Goal: Information Seeking & Learning: Learn about a topic

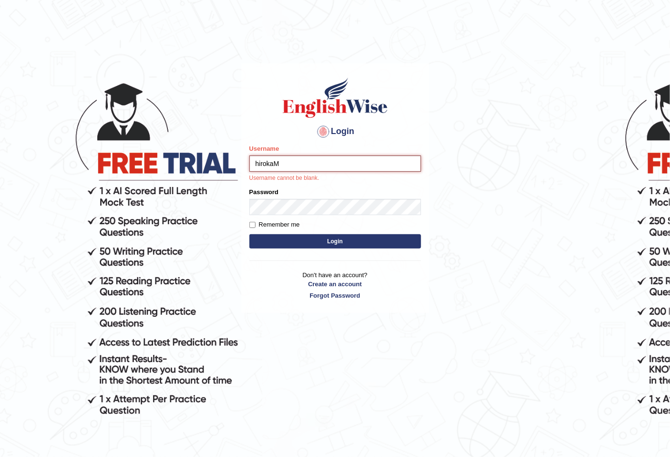
type input "hirokaM"
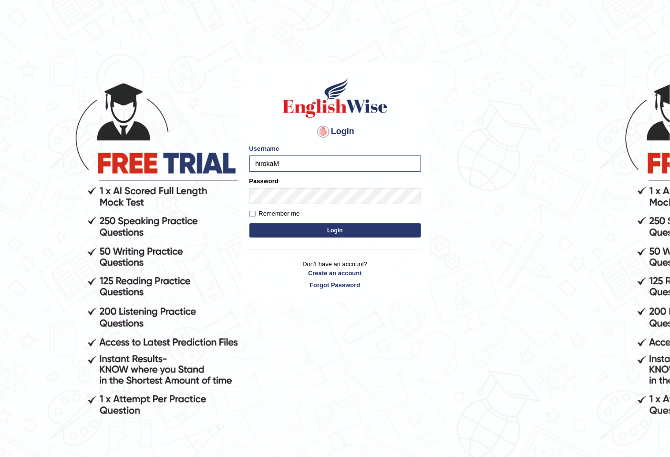
click at [307, 226] on button "Login" at bounding box center [335, 230] width 172 height 14
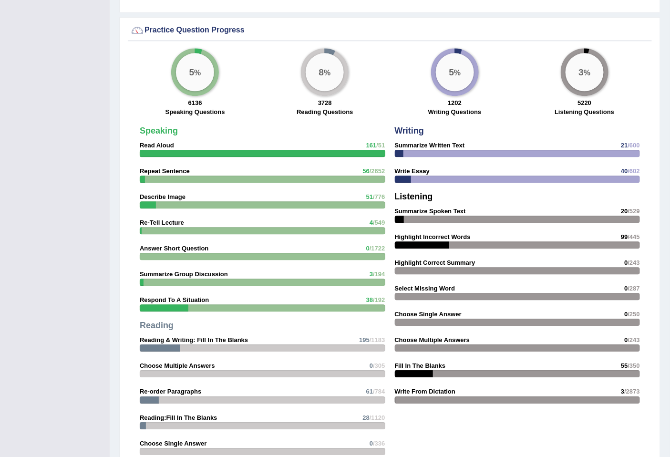
scroll to position [1249, 0]
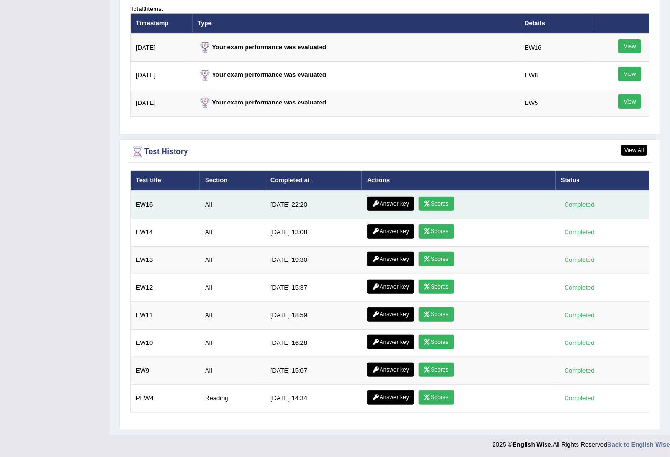
click at [428, 204] on link "Scores" at bounding box center [435, 203] width 35 height 14
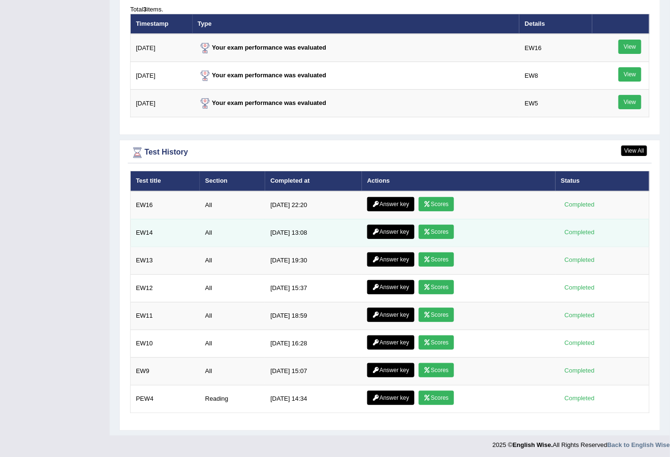
click at [431, 227] on link "Scores" at bounding box center [435, 231] width 35 height 14
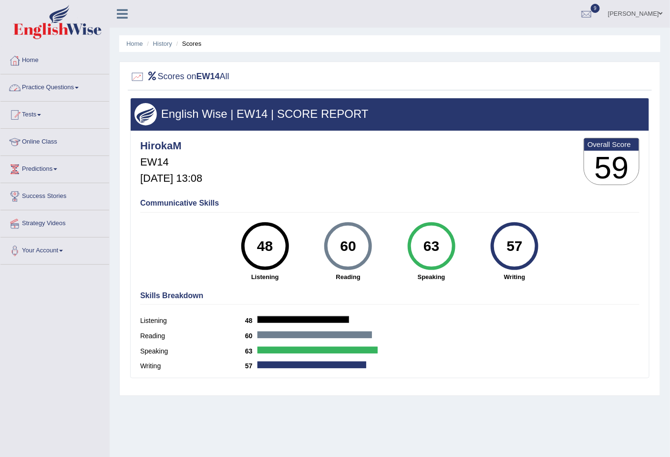
click at [54, 88] on link "Practice Questions" at bounding box center [54, 86] width 109 height 24
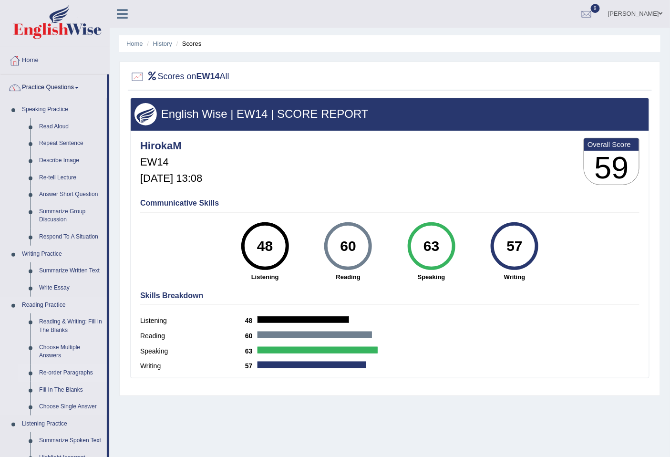
click at [78, 372] on link "Re-order Paragraphs" at bounding box center [71, 372] width 72 height 17
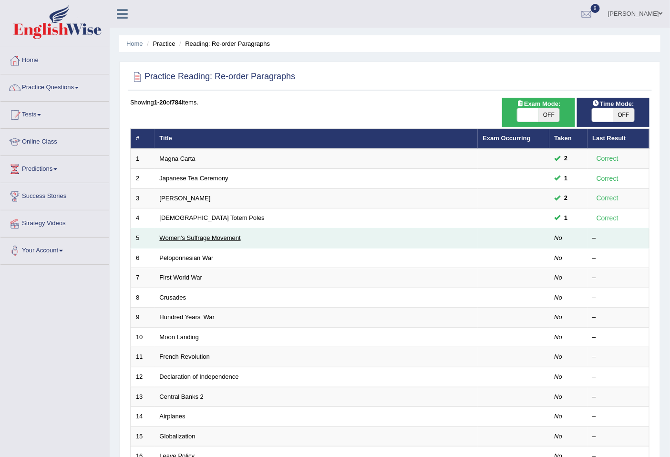
click at [191, 237] on link "Women's Suffrage Movement" at bounding box center [200, 237] width 81 height 7
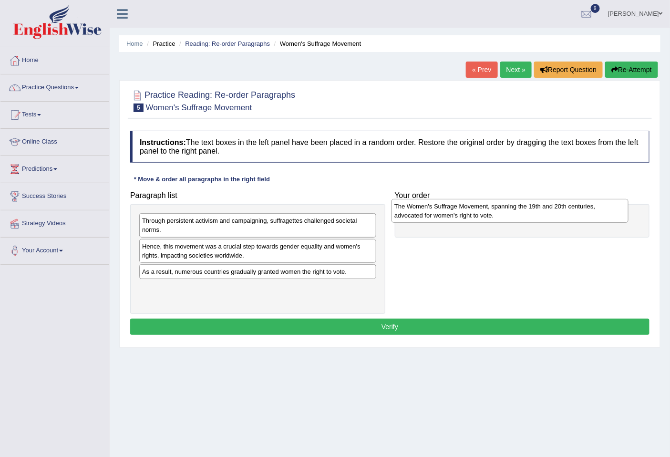
drag, startPoint x: 254, startPoint y: 298, endPoint x: 506, endPoint y: 216, distance: 265.1
click at [506, 216] on div "The Women's Suffrage Movement, spanning the 19th and 20th centuries, advocated …" at bounding box center [509, 211] width 236 height 24
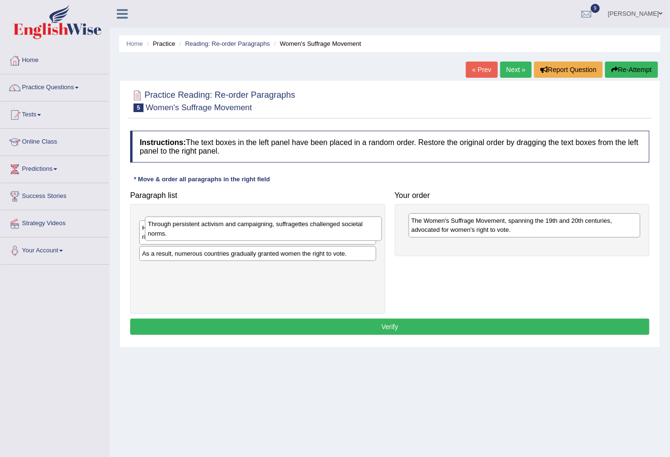
drag, startPoint x: 236, startPoint y: 234, endPoint x: 242, endPoint y: 237, distance: 6.6
click at [242, 237] on div "Through persistent activism and campaigning, suffragettes challenged societal n…" at bounding box center [263, 228] width 236 height 24
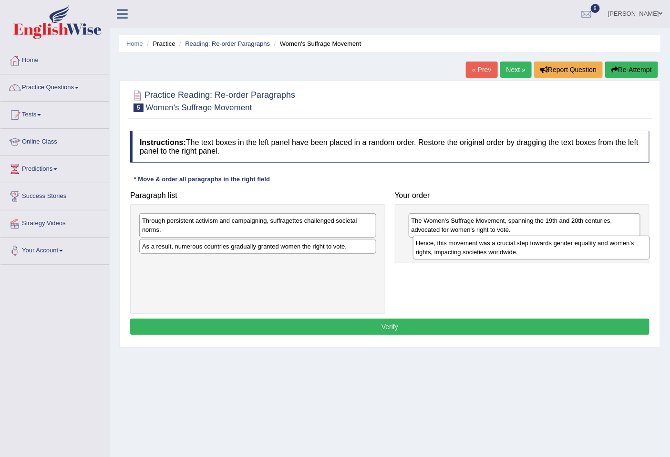
drag, startPoint x: 232, startPoint y: 252, endPoint x: 504, endPoint y: 248, distance: 272.2
click at [504, 248] on div "Hence, this movement was a crucial step towards gender equality and women's rig…" at bounding box center [531, 247] width 236 height 24
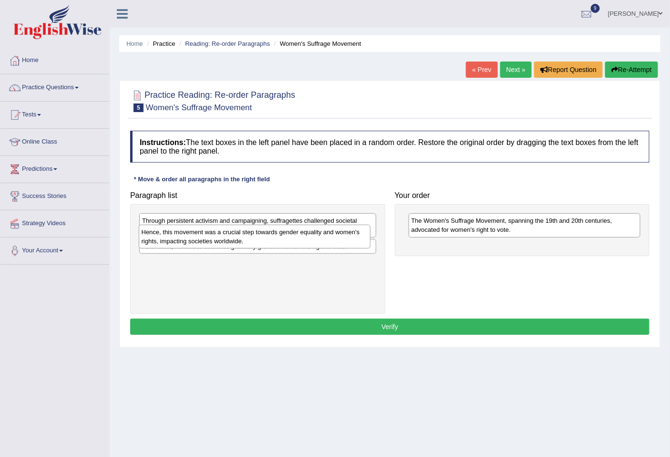
drag, startPoint x: 525, startPoint y: 262, endPoint x: 255, endPoint y: 248, distance: 270.1
click at [255, 248] on div "Hence, this movement was a crucial step towards gender equality and women's rig…" at bounding box center [255, 236] width 232 height 24
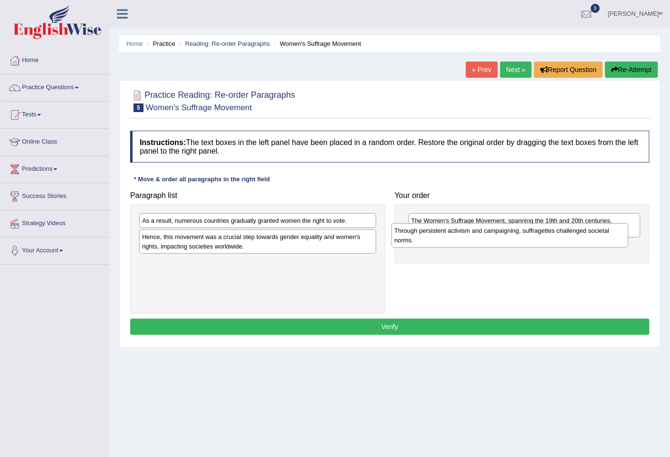
drag, startPoint x: 182, startPoint y: 229, endPoint x: 442, endPoint y: 244, distance: 260.7
click at [442, 244] on div "Through persistent activism and campaigning, suffragettes challenged societal n…" at bounding box center [509, 235] width 236 height 24
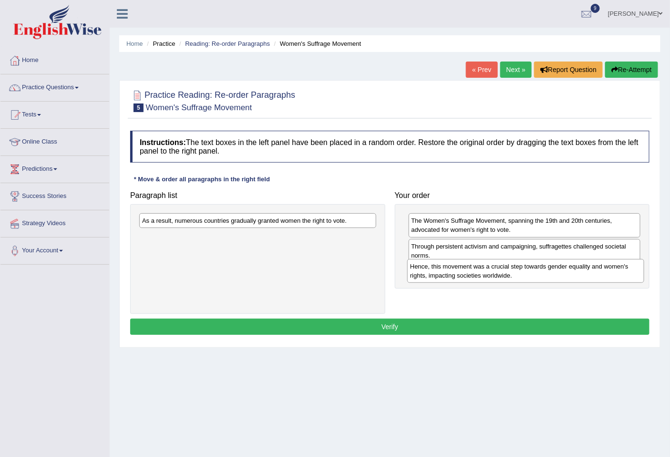
drag, startPoint x: 205, startPoint y: 242, endPoint x: 473, endPoint y: 271, distance: 269.4
click at [473, 271] on div "Hence, this movement was a crucial step towards gender equality and women's rig…" at bounding box center [525, 271] width 236 height 24
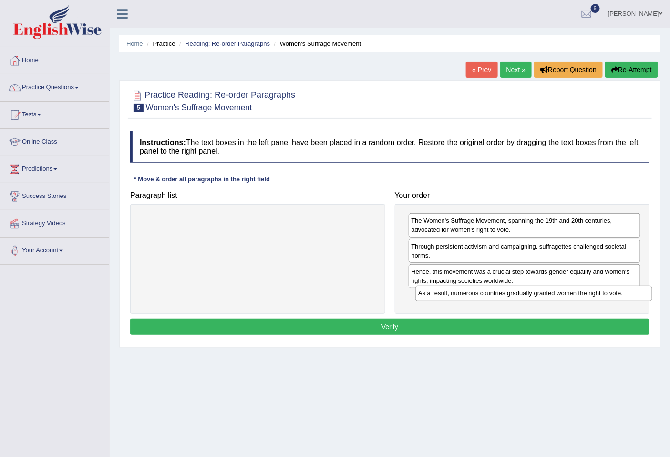
drag, startPoint x: 252, startPoint y: 221, endPoint x: 528, endPoint y: 294, distance: 285.3
click at [528, 294] on div "As a result, numerous countries gradually granted women the right to vote." at bounding box center [533, 292] width 236 height 15
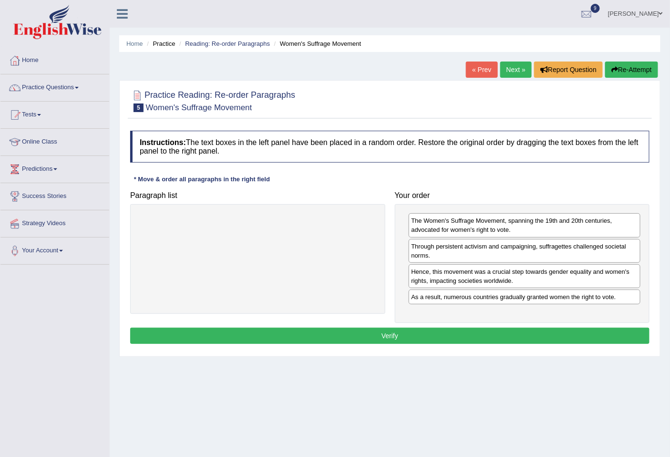
click at [435, 335] on button "Verify" at bounding box center [389, 335] width 519 height 16
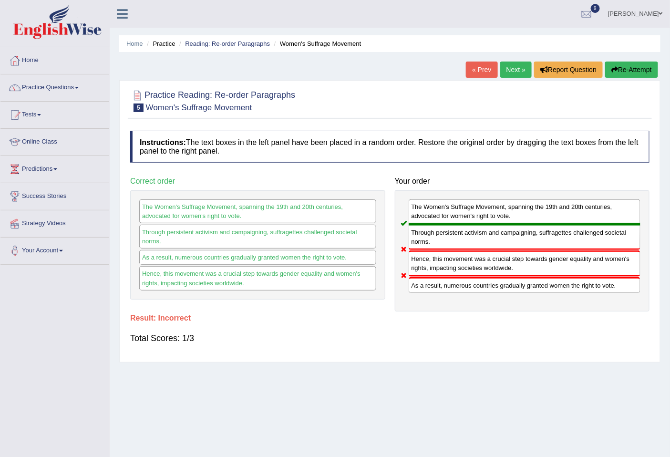
click at [631, 67] on button "Re-Attempt" at bounding box center [631, 69] width 53 height 16
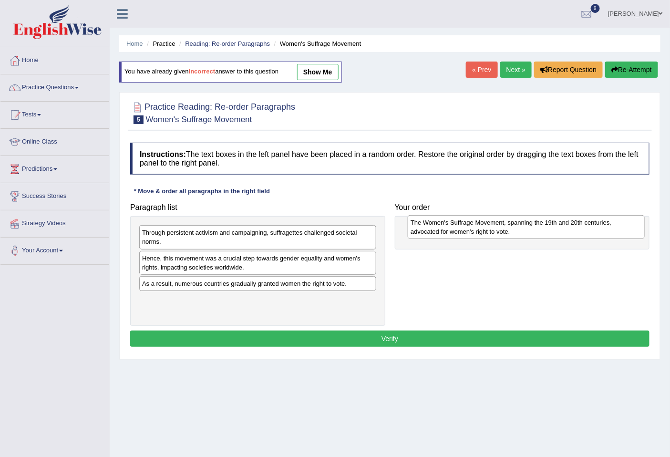
drag, startPoint x: 210, startPoint y: 309, endPoint x: 474, endPoint y: 232, distance: 275.0
click at [474, 232] on div "The Women's Suffrage Movement, spanning the 19th and 20th centuries, advocated …" at bounding box center [526, 227] width 236 height 24
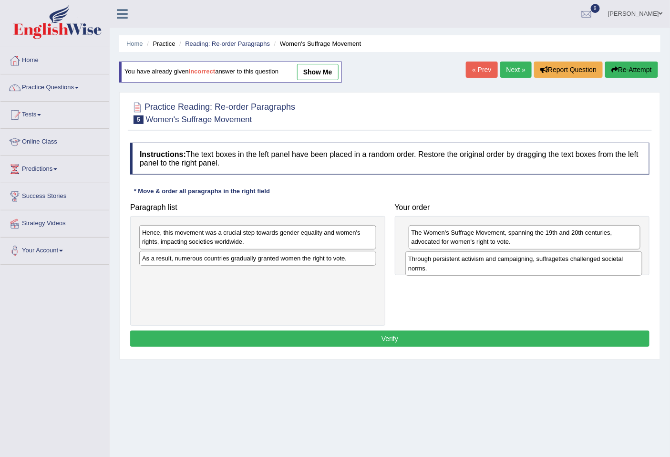
drag, startPoint x: 277, startPoint y: 242, endPoint x: 542, endPoint y: 268, distance: 266.3
click at [542, 268] on div "Through persistent activism and campaigning, suffragettes challenged societal n…" at bounding box center [523, 263] width 236 height 24
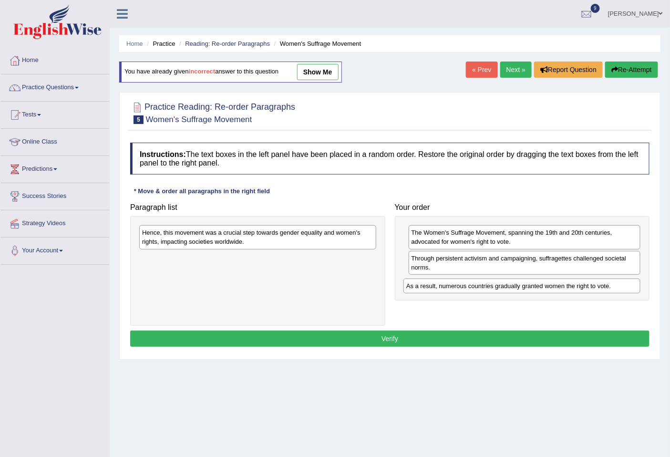
drag, startPoint x: 251, startPoint y: 259, endPoint x: 510, endPoint y: 286, distance: 260.7
click at [514, 287] on div "As a result, numerous countries gradually granted women the right to vote." at bounding box center [521, 285] width 236 height 15
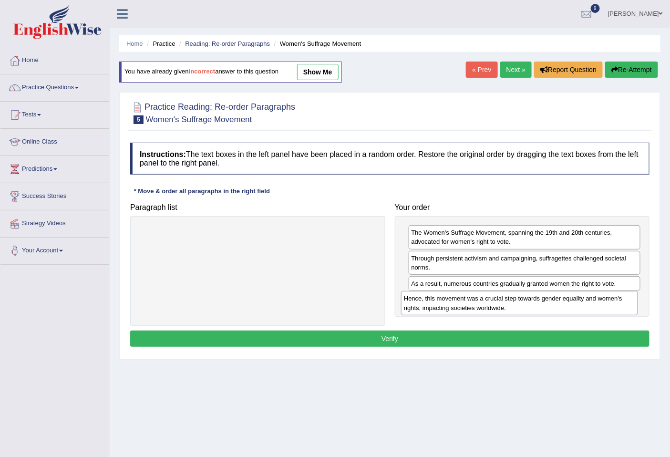
drag, startPoint x: 303, startPoint y: 244, endPoint x: 565, endPoint y: 310, distance: 270.3
click at [565, 310] on div "Hence, this movement was a crucial step towards gender equality and women's rig…" at bounding box center [519, 303] width 236 height 24
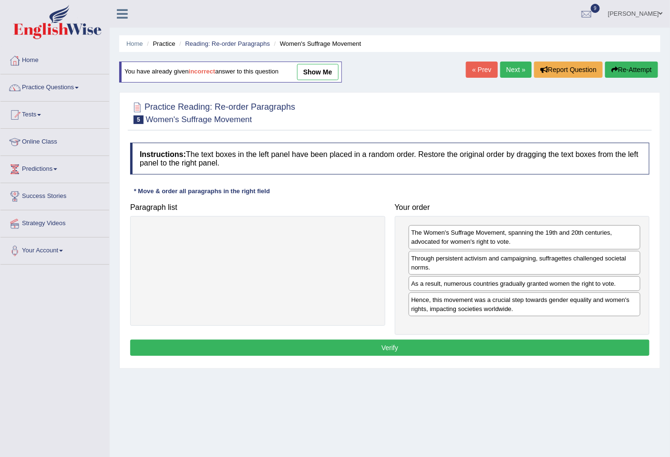
click at [330, 348] on button "Verify" at bounding box center [389, 347] width 519 height 16
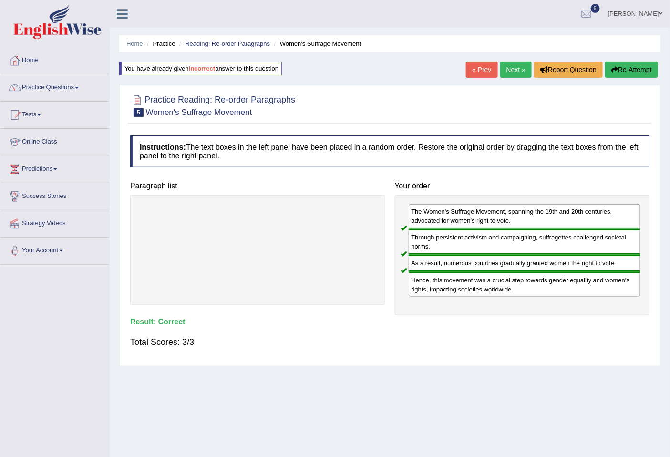
click at [515, 68] on link "Next »" at bounding box center [515, 69] width 31 height 16
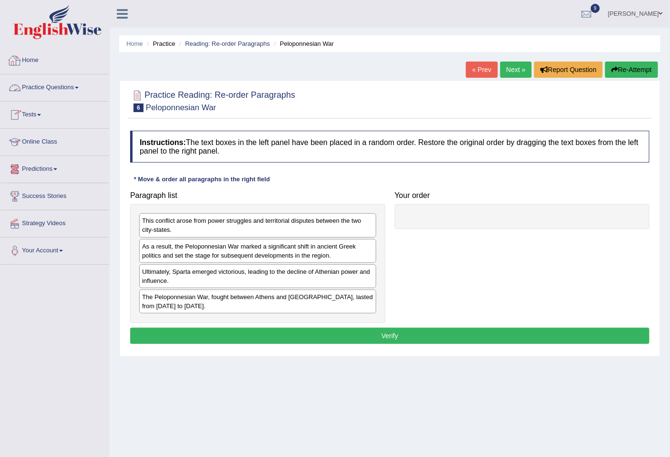
click at [61, 90] on link "Practice Questions" at bounding box center [54, 86] width 109 height 24
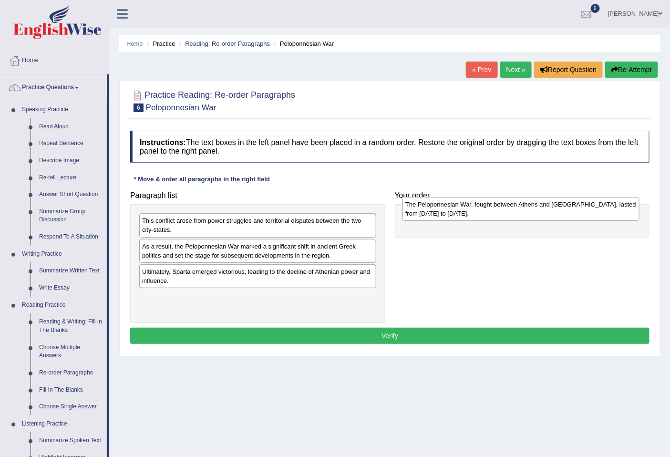
drag, startPoint x: 269, startPoint y: 304, endPoint x: 532, endPoint y: 211, distance: 279.0
click at [532, 211] on div "The Peloponnesian War, fought between Athens and Sparta, lasted from 431 to 404…" at bounding box center [520, 209] width 236 height 24
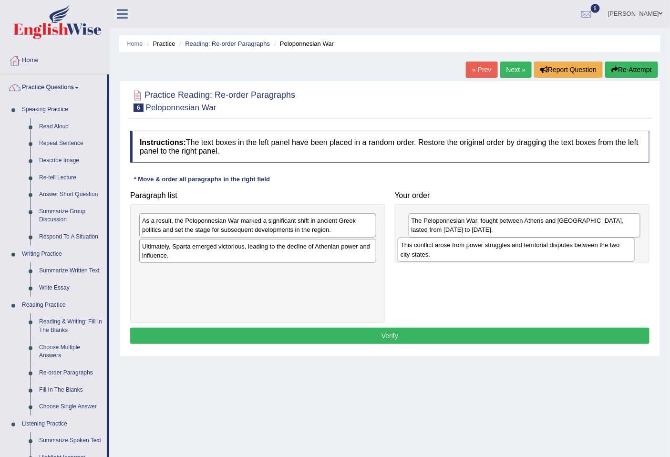
drag, startPoint x: 193, startPoint y: 229, endPoint x: 451, endPoint y: 253, distance: 259.5
click at [451, 253] on div "This conflict arose from power struggles and territorial disputes between the t…" at bounding box center [516, 249] width 236 height 24
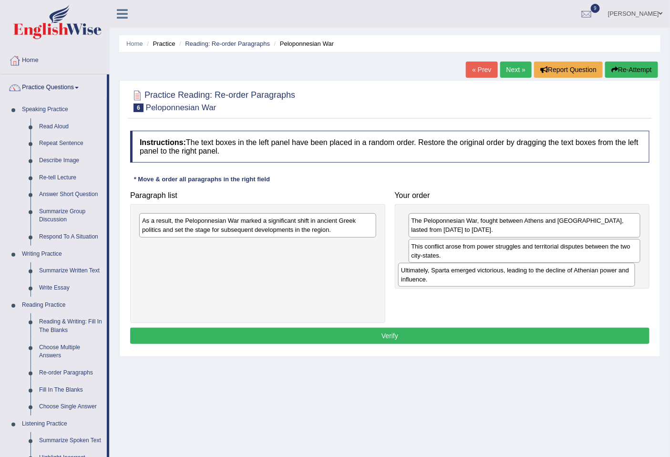
drag, startPoint x: 196, startPoint y: 256, endPoint x: 455, endPoint y: 280, distance: 259.9
click at [455, 280] on div "Ultimately, Sparta emerged victorious, leading to the decline of Athenian power…" at bounding box center [516, 275] width 236 height 24
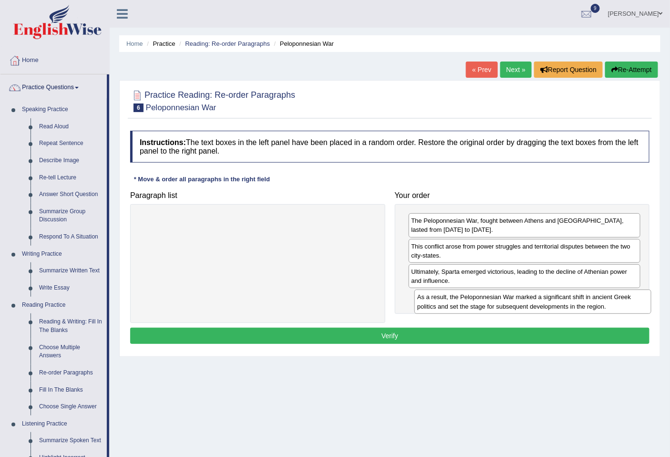
drag, startPoint x: 183, startPoint y: 222, endPoint x: 458, endPoint y: 298, distance: 285.4
click at [458, 298] on div "As a result, the Peloponnesian War marked a significant shift in ancient Greek …" at bounding box center [532, 301] width 236 height 24
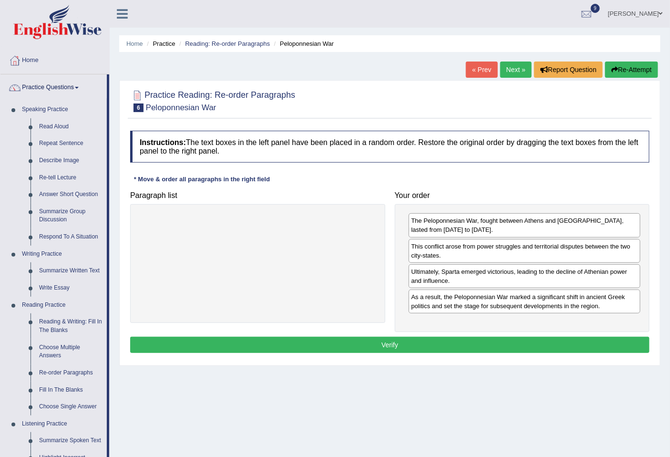
click at [359, 340] on button "Verify" at bounding box center [389, 344] width 519 height 16
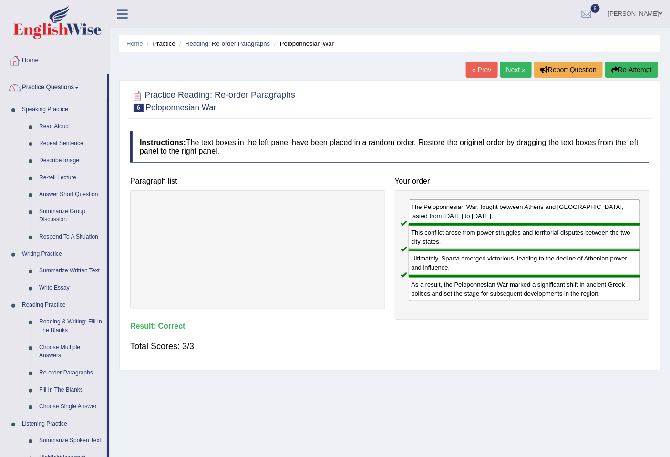
click at [515, 74] on link "Next »" at bounding box center [515, 69] width 31 height 16
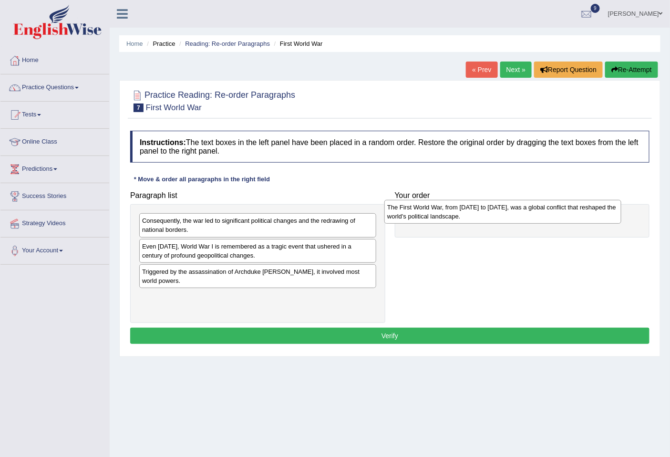
drag, startPoint x: 205, startPoint y: 306, endPoint x: 448, endPoint y: 215, distance: 259.4
click at [450, 216] on div "The First World War, from [DATE] to [DATE], was a global conflict that reshaped…" at bounding box center [502, 212] width 236 height 24
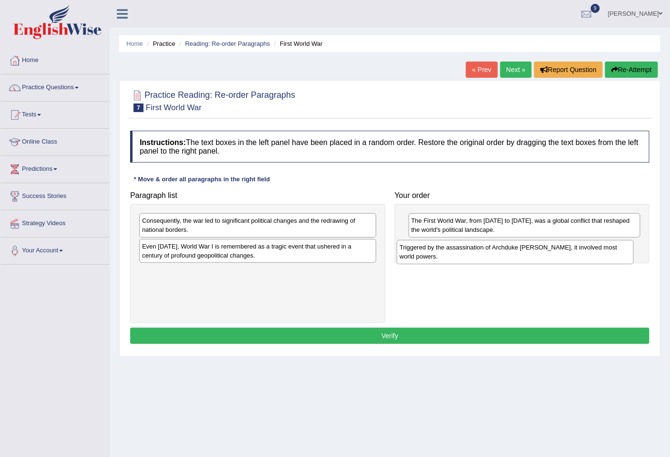
drag, startPoint x: 180, startPoint y: 280, endPoint x: 440, endPoint y: 255, distance: 261.5
click at [440, 255] on div "Triggered by the assassination of Archduke Franz Ferdinand, it involved most wo…" at bounding box center [515, 252] width 236 height 24
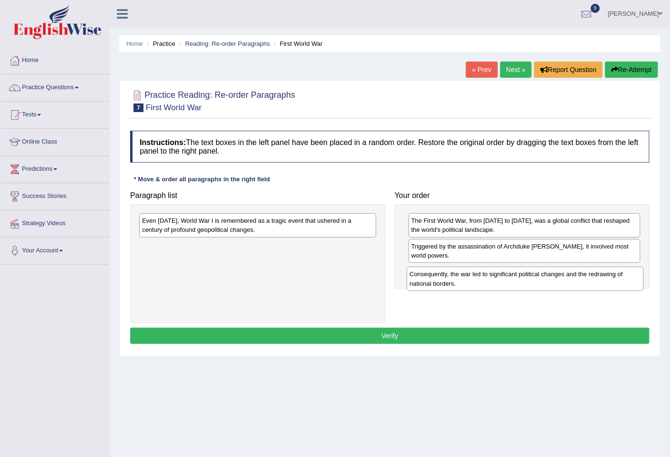
drag, startPoint x: 234, startPoint y: 228, endPoint x: 502, endPoint y: 281, distance: 272.7
click at [502, 281] on div "Consequently, the war led to significant political changes and the redrawing of…" at bounding box center [525, 278] width 236 height 24
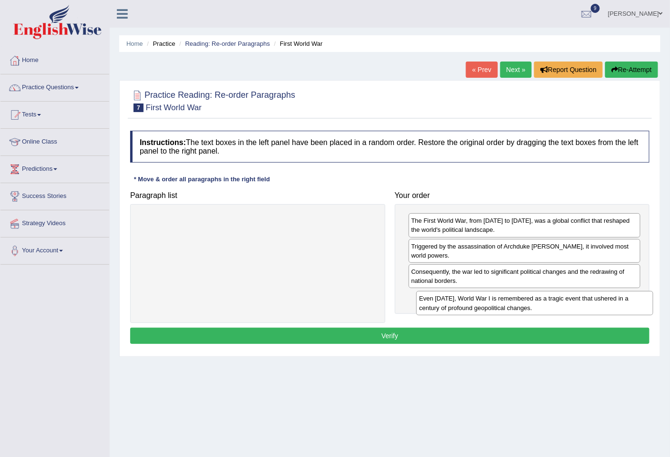
drag, startPoint x: 188, startPoint y: 225, endPoint x: 466, endPoint y: 300, distance: 287.4
click at [465, 300] on div "Even today, World War I is remembered as a tragic event that ushered in a centu…" at bounding box center [534, 303] width 236 height 24
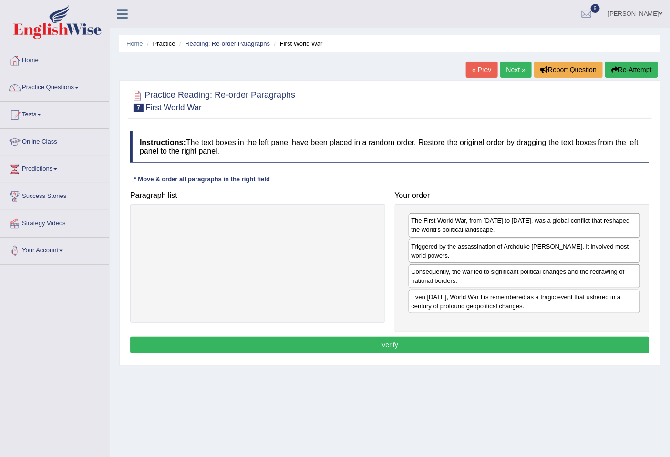
click at [370, 339] on button "Verify" at bounding box center [389, 344] width 519 height 16
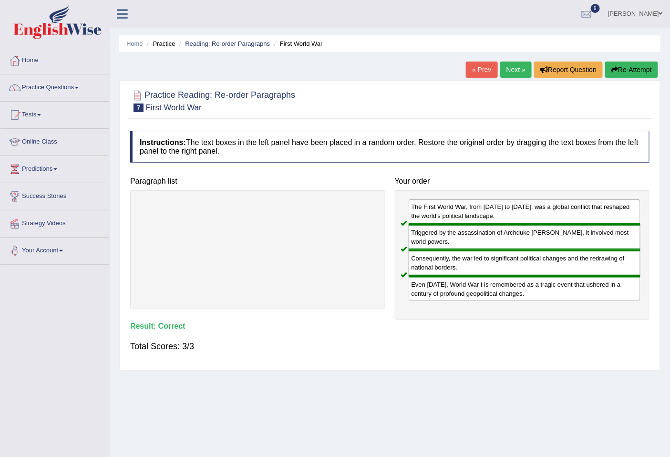
click at [506, 68] on link "Next »" at bounding box center [515, 69] width 31 height 16
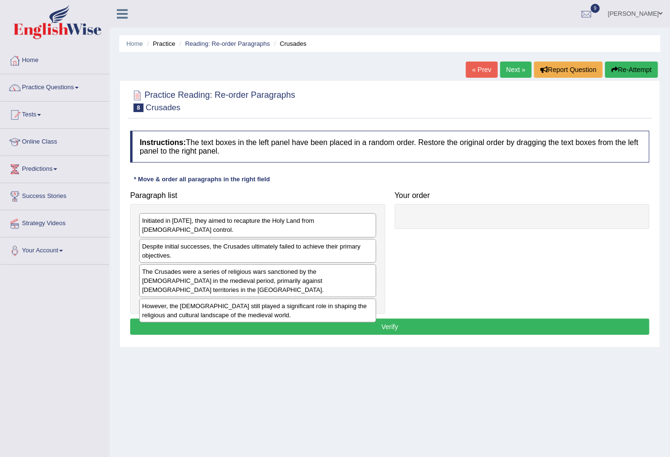
scroll to position [43, 0]
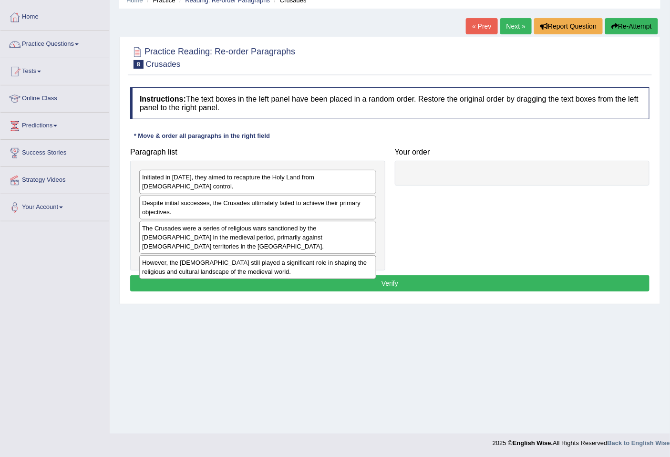
click at [214, 229] on div "The Crusades were a series of religious wars sanctioned by the [DEMOGRAPHIC_DAT…" at bounding box center [257, 237] width 237 height 33
drag, startPoint x: 215, startPoint y: 228, endPoint x: 356, endPoint y: 210, distance: 141.8
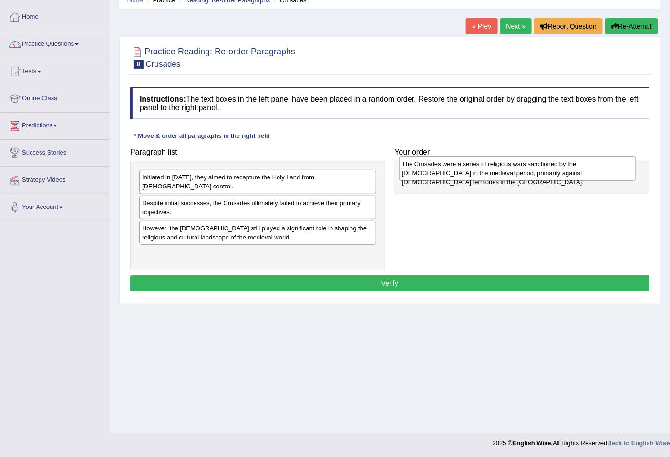
drag, startPoint x: 306, startPoint y: 223, endPoint x: 565, endPoint y: 167, distance: 265.6
click at [565, 167] on div "The Crusades were a series of religious wars sanctioned by the [DEMOGRAPHIC_DAT…" at bounding box center [517, 168] width 236 height 24
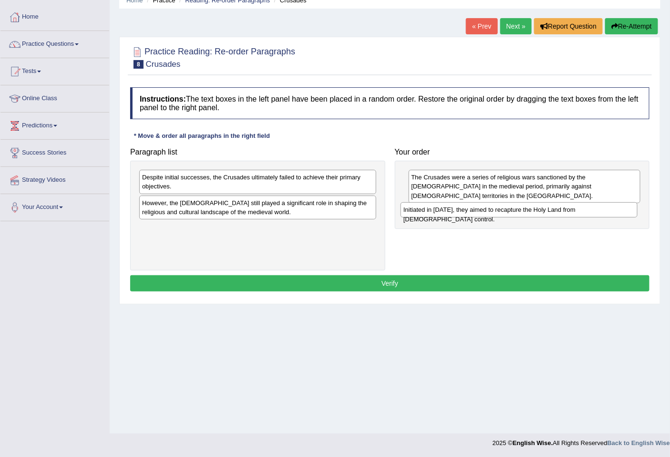
drag, startPoint x: 213, startPoint y: 182, endPoint x: 474, endPoint y: 214, distance: 263.1
click at [474, 214] on div "Initiated in [DATE], they aimed to recapture the Holy Land from [DEMOGRAPHIC_DA…" at bounding box center [518, 209] width 236 height 15
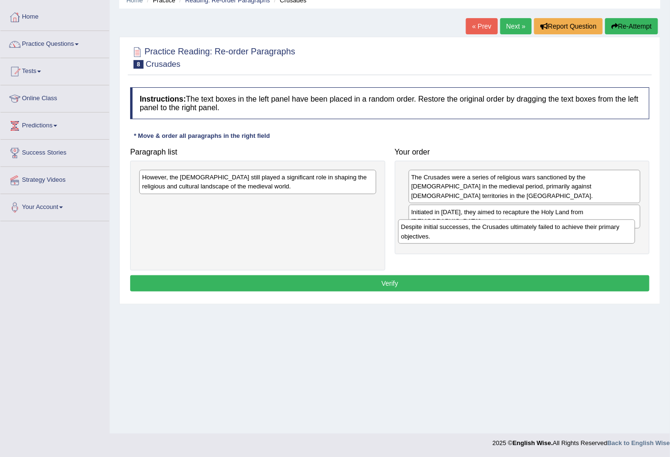
drag, startPoint x: 271, startPoint y: 183, endPoint x: 528, endPoint y: 233, distance: 262.0
click at [528, 233] on div "Despite initial successes, the Crusades ultimately failed to achieve their prim…" at bounding box center [516, 231] width 236 height 24
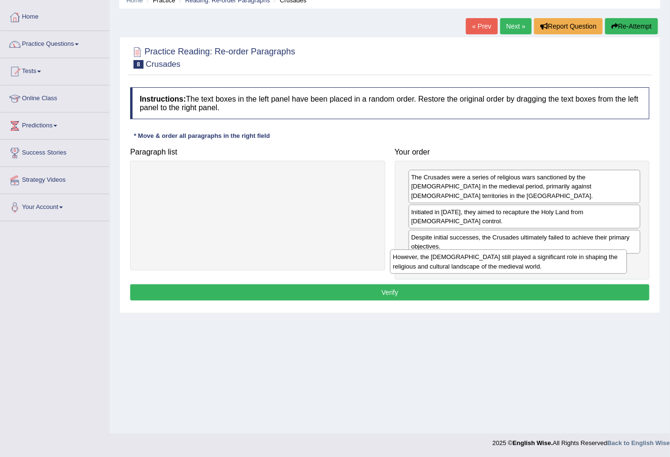
drag, startPoint x: 227, startPoint y: 183, endPoint x: 481, endPoint y: 258, distance: 264.7
click at [480, 258] on div "However, the [DEMOGRAPHIC_DATA] still played a significant role in shaping the …" at bounding box center [508, 261] width 236 height 24
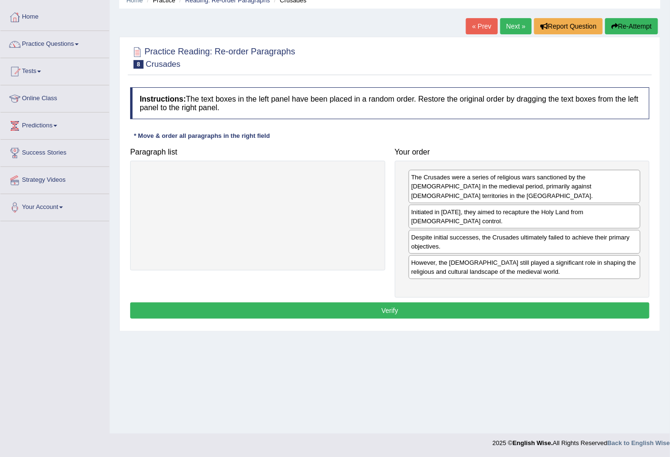
click at [382, 302] on button "Verify" at bounding box center [389, 310] width 519 height 16
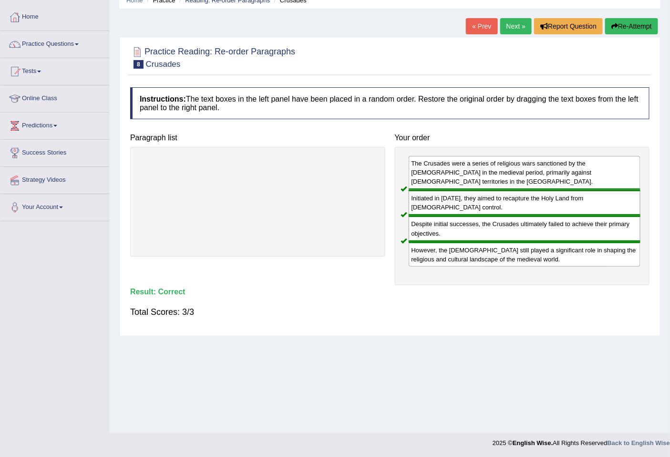
click at [517, 27] on link "Next »" at bounding box center [515, 26] width 31 height 16
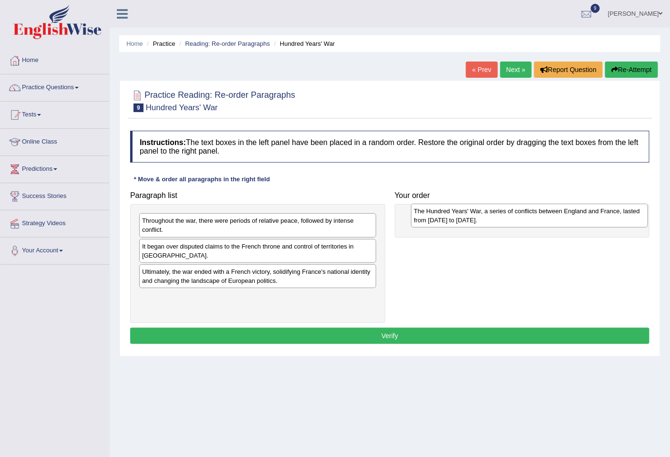
drag, startPoint x: 191, startPoint y: 308, endPoint x: 463, endPoint y: 222, distance: 285.0
click at [463, 222] on div "The Hundred Years' War, a series of conflicts between England and France, laste…" at bounding box center [529, 216] width 236 height 24
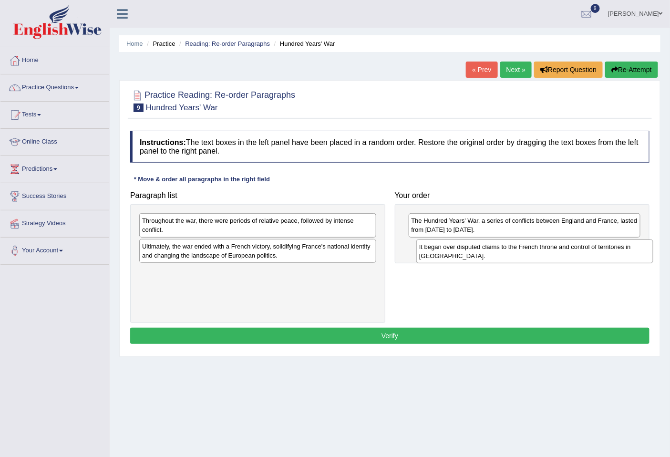
drag, startPoint x: 229, startPoint y: 255, endPoint x: 504, endPoint y: 255, distance: 274.5
click at [504, 255] on div "It began over disputed claims to the French throne and control of territories i…" at bounding box center [534, 251] width 236 height 24
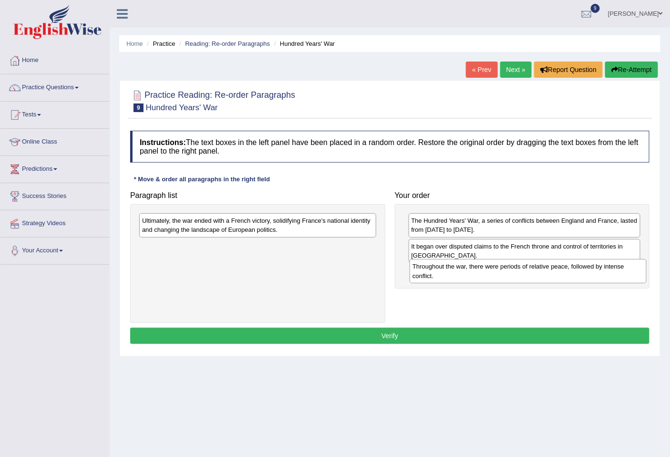
drag, startPoint x: 248, startPoint y: 231, endPoint x: 518, endPoint y: 277, distance: 274.1
click at [518, 277] on div "Throughout the war, there were periods of relative peace, followed by intense c…" at bounding box center [527, 271] width 236 height 24
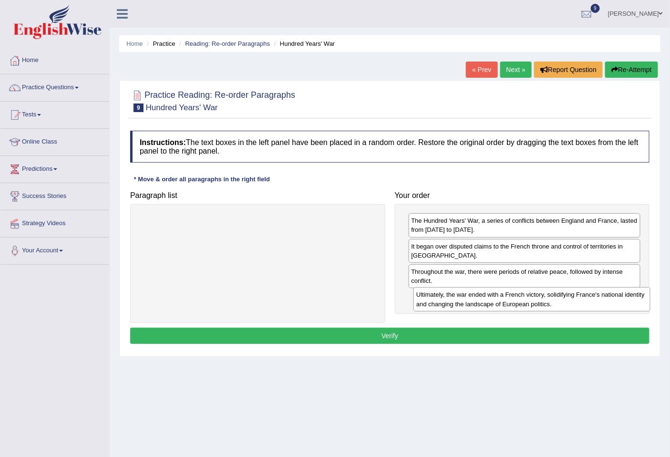
drag, startPoint x: 194, startPoint y: 225, endPoint x: 468, endPoint y: 299, distance: 283.8
click at [468, 299] on div "Ultimately, the war ended with a French victory, solidifying France's national …" at bounding box center [531, 299] width 236 height 24
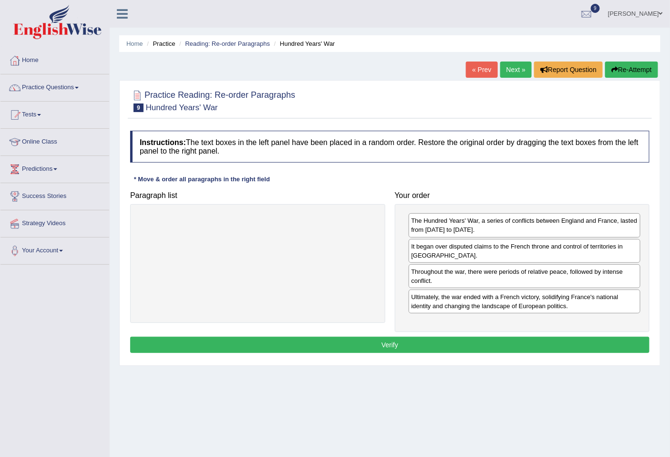
click at [387, 342] on button "Verify" at bounding box center [389, 344] width 519 height 16
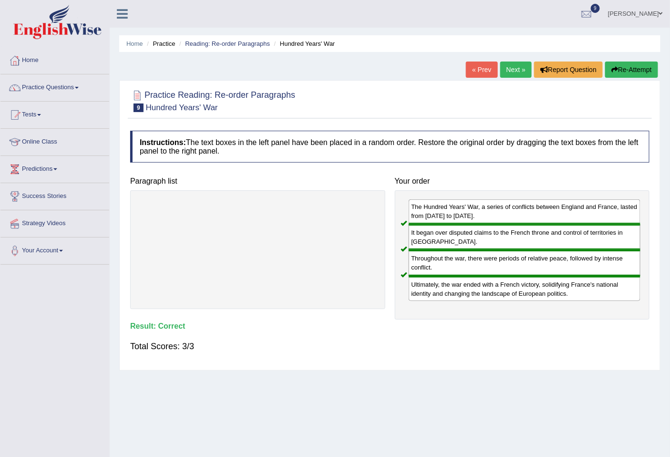
click at [513, 73] on link "Next »" at bounding box center [515, 69] width 31 height 16
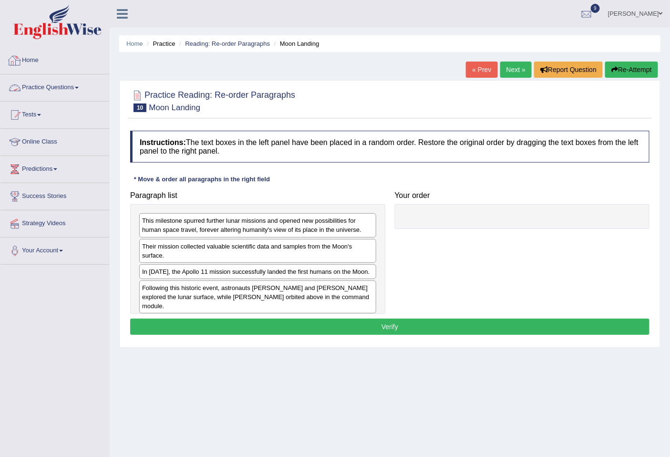
click at [42, 86] on link "Practice Questions" at bounding box center [54, 86] width 109 height 24
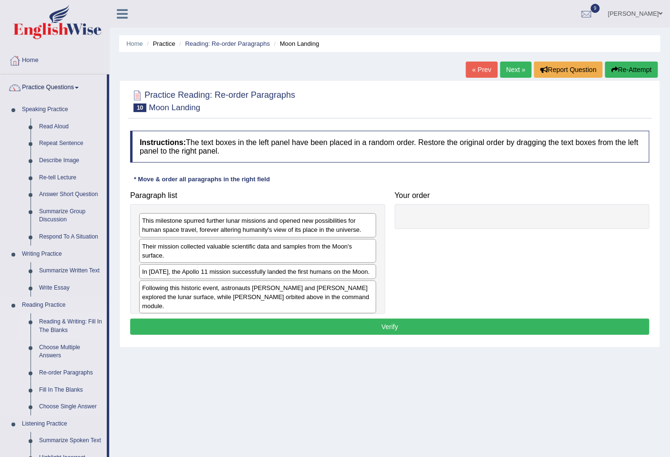
click at [59, 326] on link "Reading & Writing: Fill In The Blanks" at bounding box center [71, 325] width 72 height 25
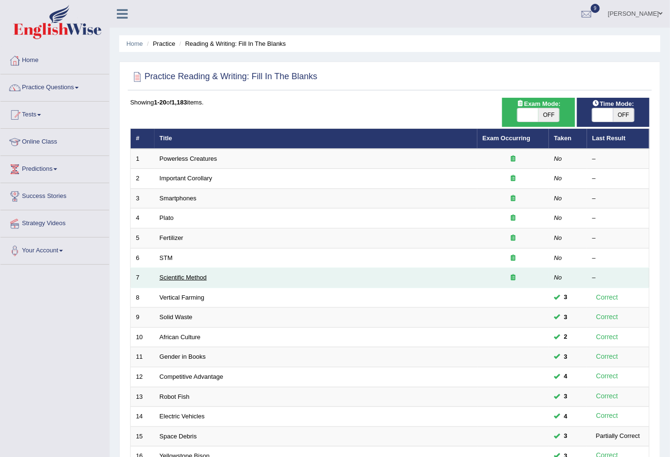
click at [175, 280] on link "Scientific Method" at bounding box center [183, 277] width 47 height 7
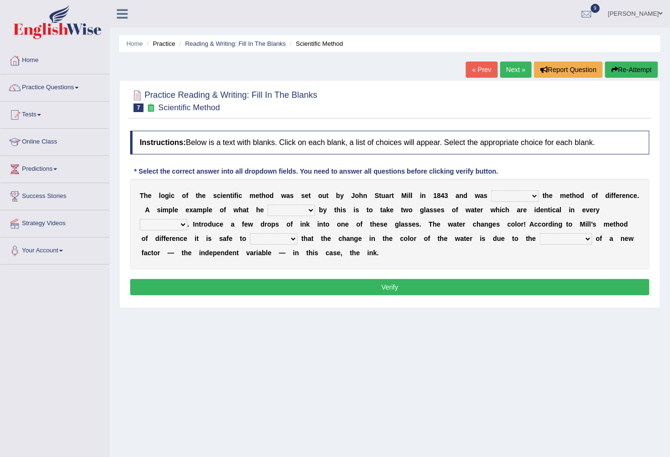
click at [514, 199] on select "pointed claimed demanded named" at bounding box center [515, 195] width 48 height 11
select select "claimed"
click at [491, 190] on select "pointed claimed demanded named" at bounding box center [515, 195] width 48 height 11
click at [307, 212] on select "capped charged found meant" at bounding box center [291, 209] width 48 height 11
select select "meant"
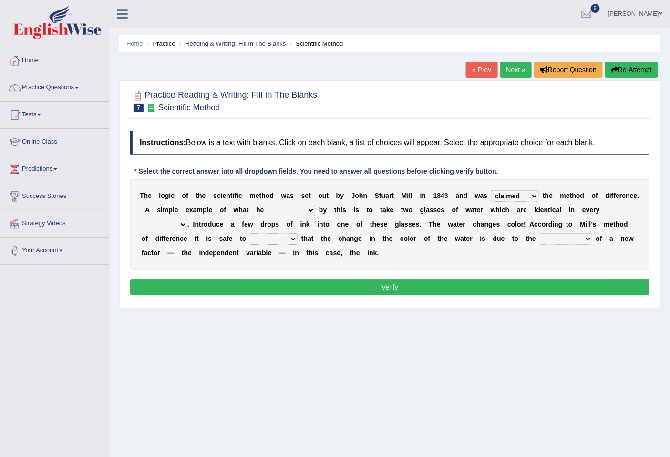
click at [267, 204] on select "capped charged found meant" at bounding box center [291, 209] width 48 height 11
click at [176, 224] on select "thought identity measure respect" at bounding box center [164, 224] width 48 height 11
select select "measure"
click at [140, 219] on select "thought identity measure respect" at bounding box center [164, 224] width 48 height 11
click at [288, 242] on select "assume discuss prefer acclaim" at bounding box center [274, 238] width 48 height 11
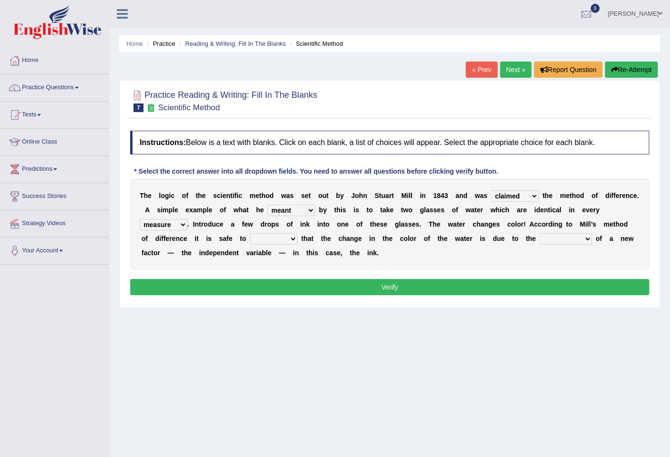
select select "assume"
click at [250, 233] on select "assume discuss prefer acclaim" at bounding box center [274, 238] width 48 height 11
click at [553, 239] on select "introduction magnitude preparation purification" at bounding box center [566, 238] width 52 height 11
select select "magnitude"
click at [540, 233] on select "introduction magnitude preparation purification" at bounding box center [566, 238] width 52 height 11
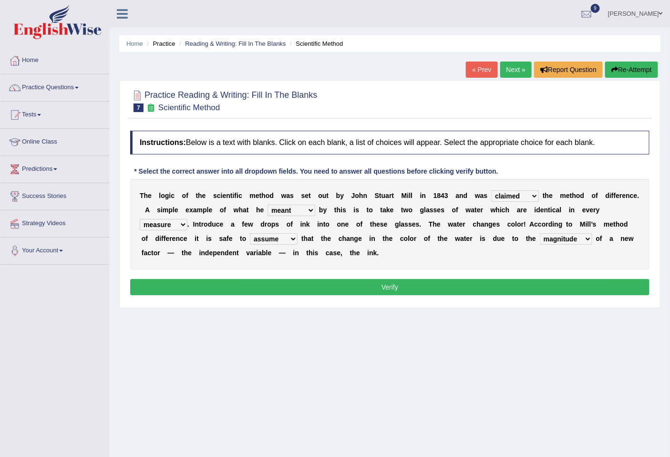
click at [369, 283] on button "Verify" at bounding box center [389, 287] width 519 height 16
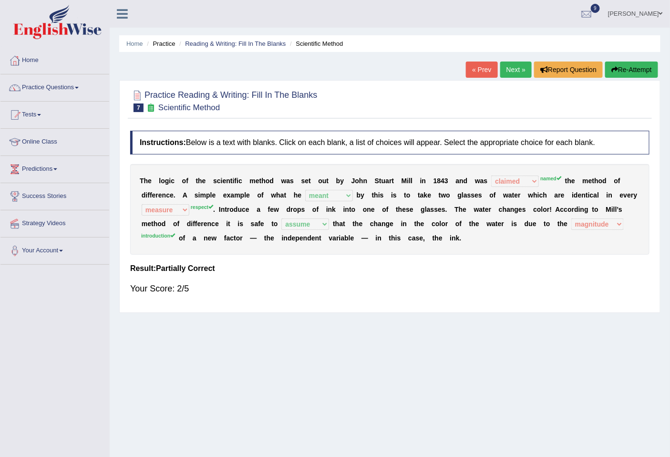
click at [619, 69] on button "Re-Attempt" at bounding box center [631, 69] width 53 height 16
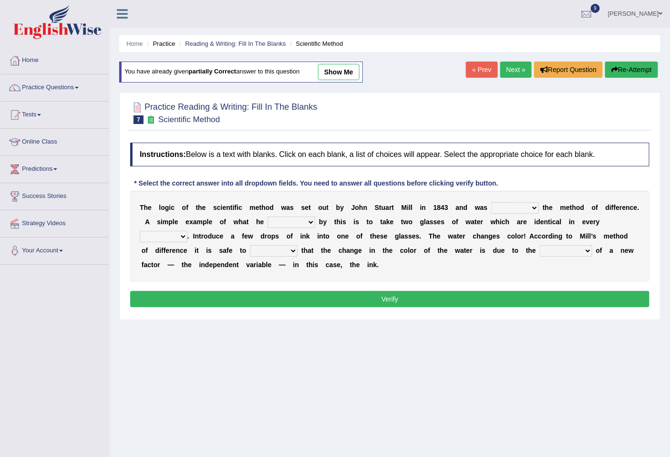
click at [515, 212] on select "pointed claimed demanded named" at bounding box center [515, 207] width 48 height 11
select select "named"
click at [491, 202] on select "pointed claimed demanded named" at bounding box center [515, 207] width 48 height 11
click at [289, 226] on select "capped charged found meant" at bounding box center [291, 221] width 48 height 11
select select "meant"
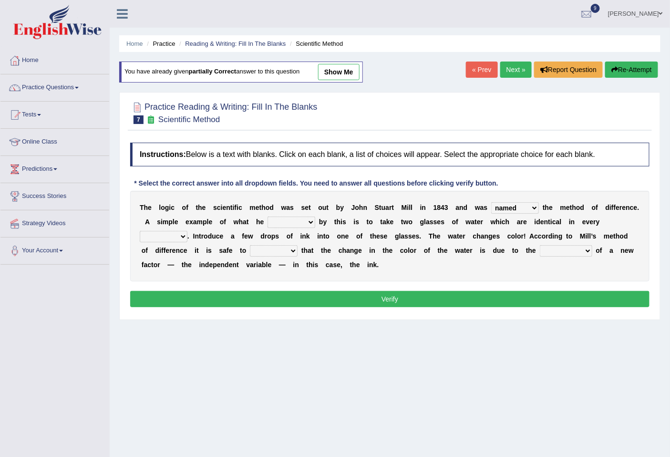
click at [267, 216] on select "capped charged found meant" at bounding box center [291, 221] width 48 height 11
click at [177, 236] on select "thought identity measure respect" at bounding box center [164, 236] width 48 height 11
select select "measure"
click at [140, 231] on select "thought identity measure respect" at bounding box center [164, 236] width 48 height 11
click at [282, 250] on select "assume discuss prefer acclaim" at bounding box center [274, 250] width 48 height 11
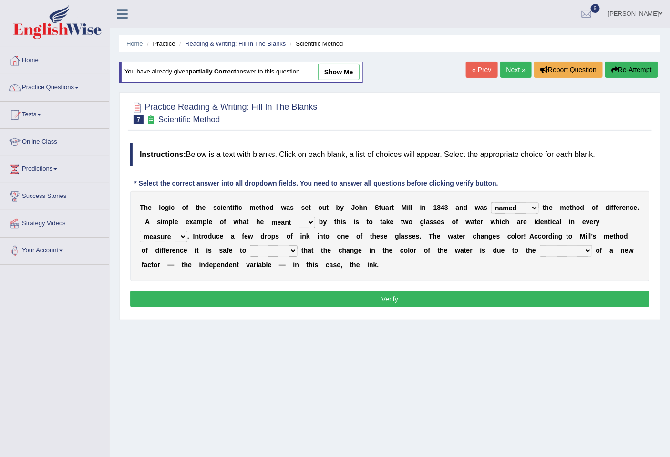
select select "assume"
click at [250, 245] on select "assume discuss prefer acclaim" at bounding box center [274, 250] width 48 height 11
click at [555, 254] on select "introduction magnitude preparation purification" at bounding box center [566, 250] width 52 height 11
select select "introduction"
click at [540, 245] on select "introduction magnitude preparation purification" at bounding box center [566, 250] width 52 height 11
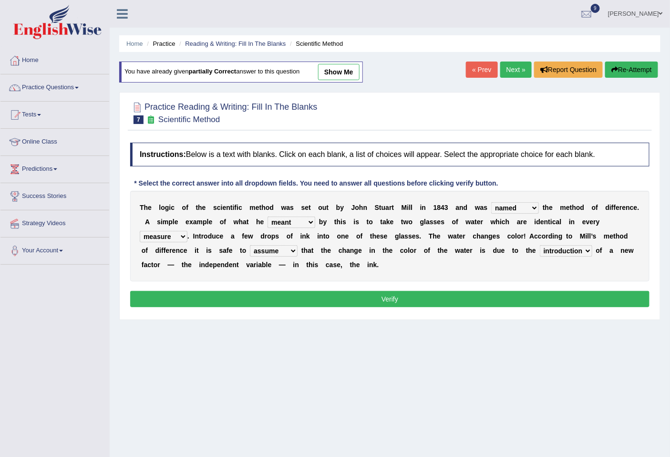
click at [415, 302] on button "Verify" at bounding box center [389, 299] width 519 height 16
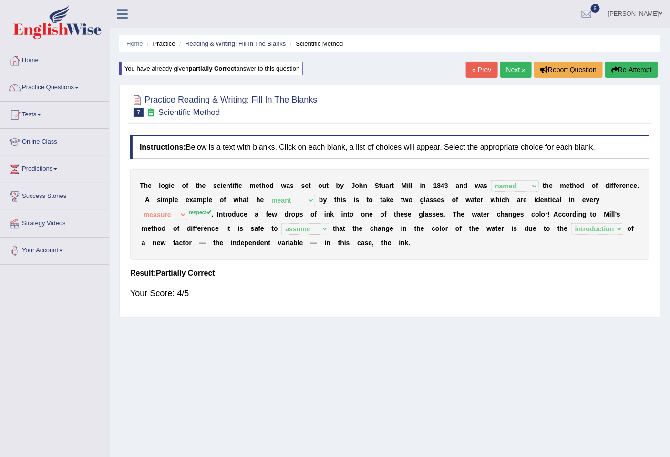
click at [645, 74] on button "Re-Attempt" at bounding box center [631, 69] width 53 height 16
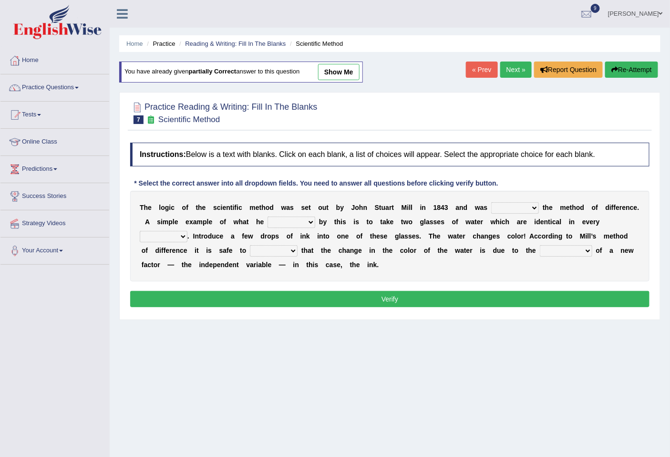
click at [520, 209] on select "pointed claimed demanded named" at bounding box center [515, 207] width 48 height 11
click at [570, 127] on div at bounding box center [389, 112] width 519 height 29
click at [510, 207] on select "pointed claimed demanded named" at bounding box center [515, 207] width 48 height 11
select select "named"
click at [491, 202] on select "pointed claimed demanded named" at bounding box center [515, 207] width 48 height 11
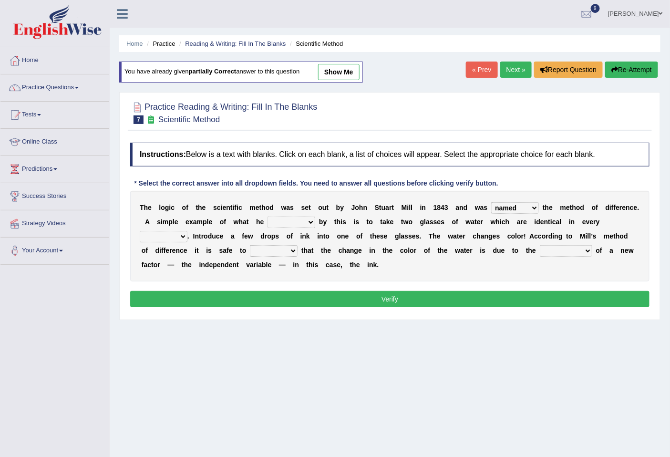
click at [298, 217] on select "capped charged found meant" at bounding box center [291, 221] width 48 height 11
select select "meant"
click at [267, 216] on select "capped charged found meant" at bounding box center [291, 221] width 48 height 11
click at [171, 236] on select "thought identity measure respect" at bounding box center [164, 236] width 48 height 11
select select "respect"
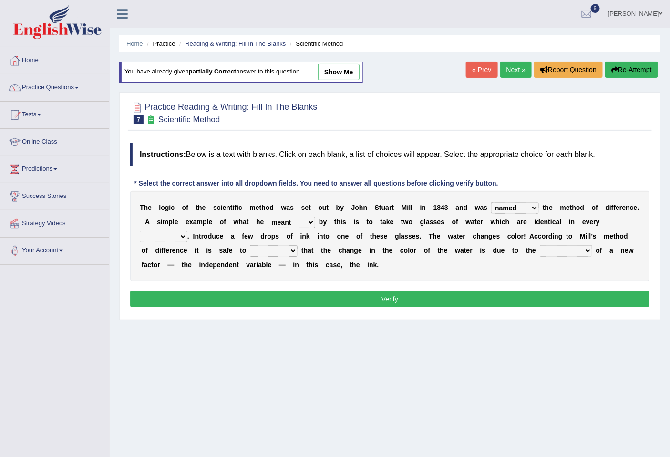
click at [140, 231] on select "thought identity measure respect" at bounding box center [164, 236] width 48 height 11
click at [292, 252] on select "assume discuss prefer acclaim" at bounding box center [274, 250] width 48 height 11
select select "assume"
click at [250, 245] on select "assume discuss prefer acclaim" at bounding box center [274, 250] width 48 height 11
click at [579, 251] on select "introduction magnitude preparation purification" at bounding box center [566, 250] width 52 height 11
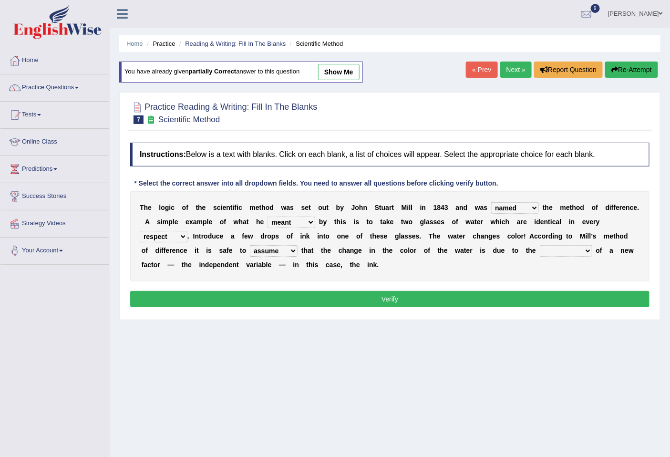
select select "introduction"
click at [540, 245] on select "introduction magnitude preparation purification" at bounding box center [566, 250] width 52 height 11
click at [370, 297] on button "Verify" at bounding box center [389, 299] width 519 height 16
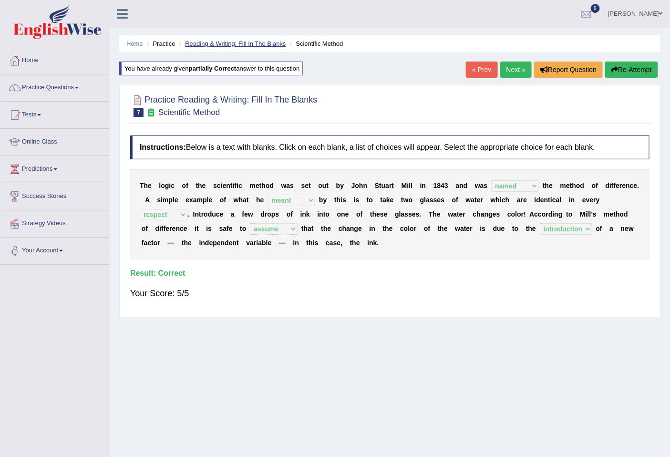
click at [249, 41] on link "Reading & Writing: Fill In The Blanks" at bounding box center [235, 43] width 101 height 7
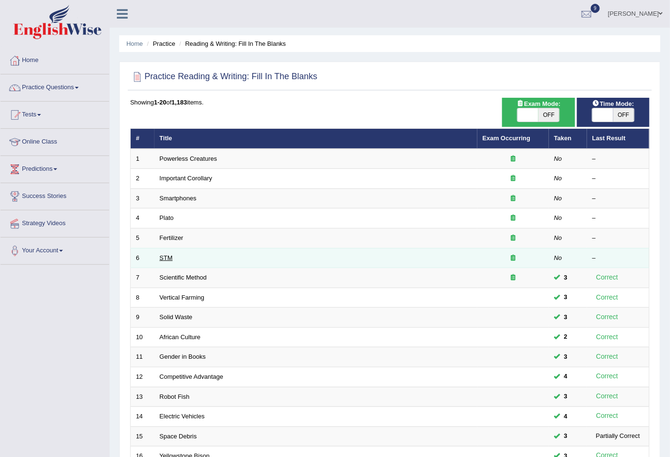
click at [170, 257] on link "STM" at bounding box center [166, 257] width 13 height 7
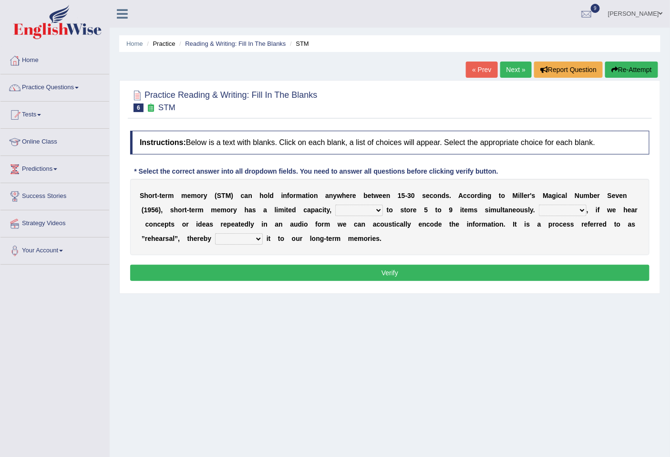
click at [363, 209] on select "being able is able be able unable" at bounding box center [359, 209] width 48 height 11
select select "be able"
click at [335, 204] on select "being able is able be able unable" at bounding box center [359, 209] width 48 height 11
click at [358, 205] on select "being able is able be able unable" at bounding box center [359, 209] width 48 height 11
click at [415, 216] on div "S h o r t - t e r m m e m o r y ( S T M ) c a n h o l d i n f o r m a t i o n a…" at bounding box center [389, 217] width 519 height 76
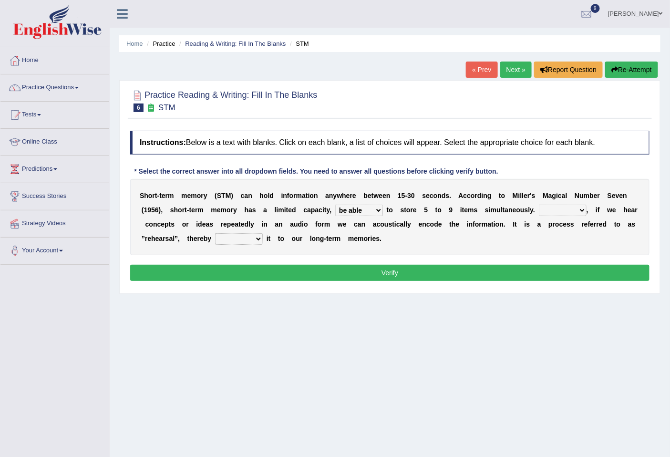
click at [561, 213] on select "However So Moreover Therefore" at bounding box center [563, 209] width 48 height 11
select select "However"
click at [539, 204] on select "However So Moreover Therefore" at bounding box center [563, 209] width 48 height 11
click at [563, 210] on select "However So Moreover Therefore" at bounding box center [563, 209] width 48 height 11
click at [484, 235] on div "S h o r t - t e r m m e m o r y ( S T M ) c a n h o l d i n f o r m a t i o n a…" at bounding box center [389, 217] width 519 height 76
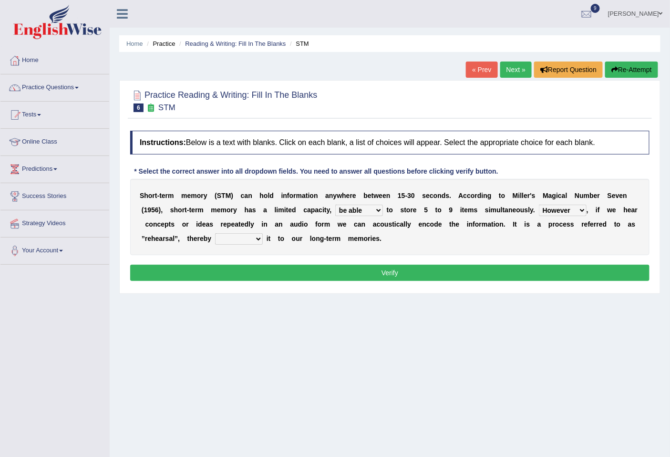
click at [484, 235] on div "S h o r t - t e r m m e m o r y ( S T M ) c a n h o l d i n f o r m a t i o n a…" at bounding box center [389, 217] width 519 height 76
click at [235, 239] on select "commit commits commiting commited" at bounding box center [239, 238] width 48 height 11
select select "commits"
click at [215, 233] on select "commit commits commiting commited" at bounding box center [239, 238] width 48 height 11
click at [396, 273] on button "Verify" at bounding box center [389, 273] width 519 height 16
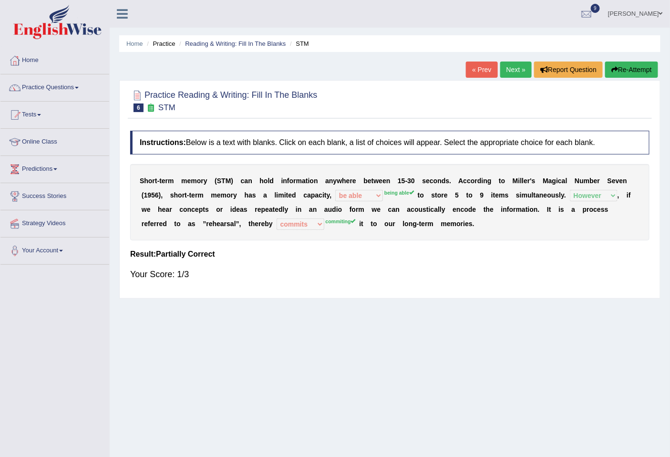
click at [637, 72] on button "Re-Attempt" at bounding box center [631, 69] width 53 height 16
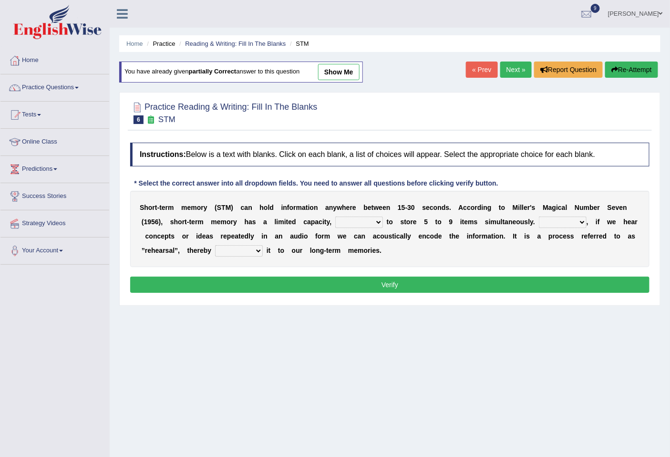
click at [358, 221] on select "being able is able be able unable" at bounding box center [359, 221] width 48 height 11
select select "being able"
click at [335, 216] on select "being able is able be able unable" at bounding box center [359, 221] width 48 height 11
click at [565, 222] on select "However So Moreover Therefore" at bounding box center [563, 221] width 48 height 11
select select "However"
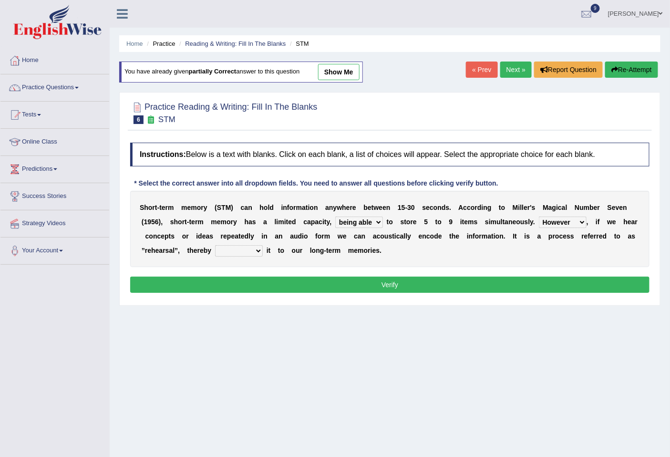
click at [539, 216] on select "However So Moreover Therefore" at bounding box center [563, 221] width 48 height 11
click at [229, 255] on select "commit commits commiting commited" at bounding box center [239, 250] width 48 height 11
select select "commiting"
click at [215, 245] on select "commit commits commiting commited" at bounding box center [239, 250] width 48 height 11
click at [318, 288] on button "Verify" at bounding box center [389, 284] width 519 height 16
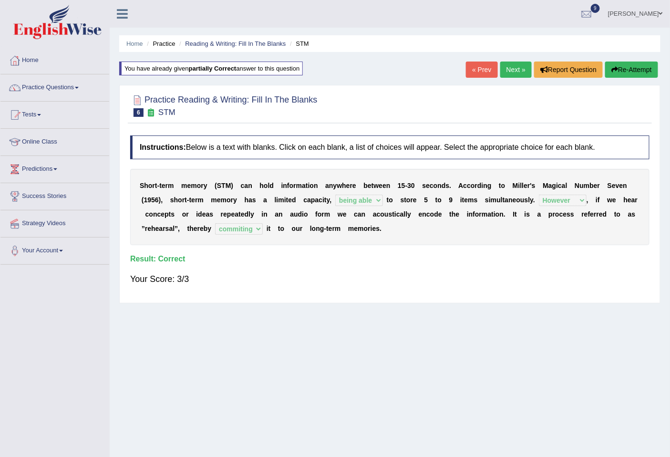
click at [234, 102] on h2 "Practice Reading & Writing: Fill In The Blanks 6 STM" at bounding box center [223, 105] width 187 height 24
click at [265, 41] on link "Reading & Writing: Fill In The Blanks" at bounding box center [235, 43] width 101 height 7
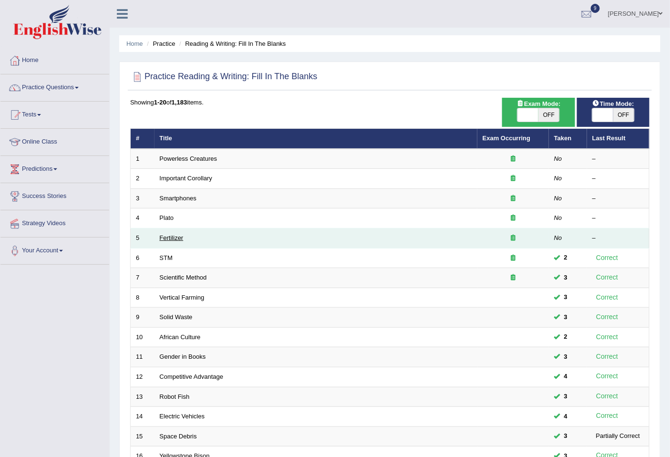
click at [168, 235] on link "Fertilizer" at bounding box center [172, 237] width 24 height 7
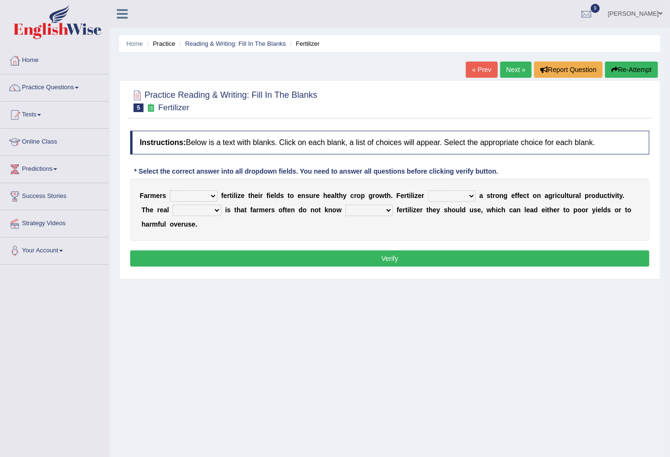
click at [190, 196] on select "must should need can" at bounding box center [194, 195] width 48 height 11
select select "need"
click at [170, 190] on select "must should need can" at bounding box center [194, 195] width 48 height 11
click at [446, 194] on select "has had have having" at bounding box center [452, 195] width 48 height 11
select select "has"
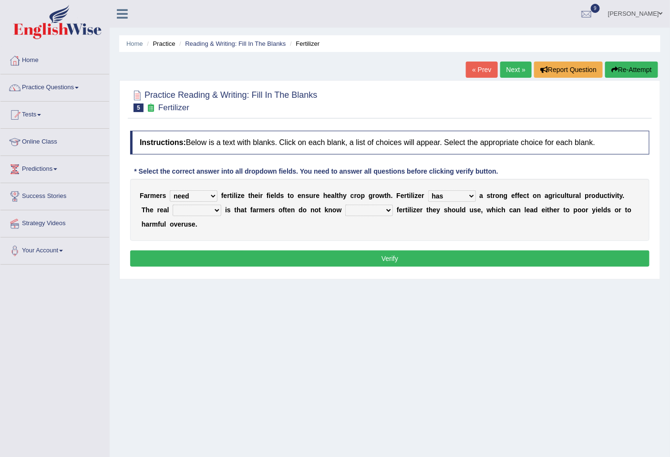
click at [428, 190] on select "has had have having" at bounding box center [452, 195] width 48 height 11
click at [197, 205] on select "problem question conclusion answer" at bounding box center [197, 209] width 49 height 11
select select "problem"
click at [173, 204] on select "problem question conclusion answer" at bounding box center [197, 209] width 49 height 11
click at [384, 213] on select "how much how many however so much" at bounding box center [369, 209] width 48 height 11
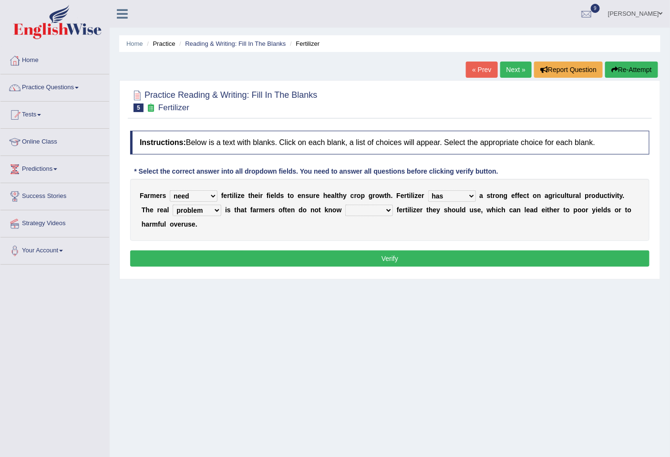
select select "how much"
click at [346, 204] on select "how much how many however so much" at bounding box center [369, 209] width 48 height 11
click at [379, 256] on button "Verify" at bounding box center [389, 258] width 519 height 16
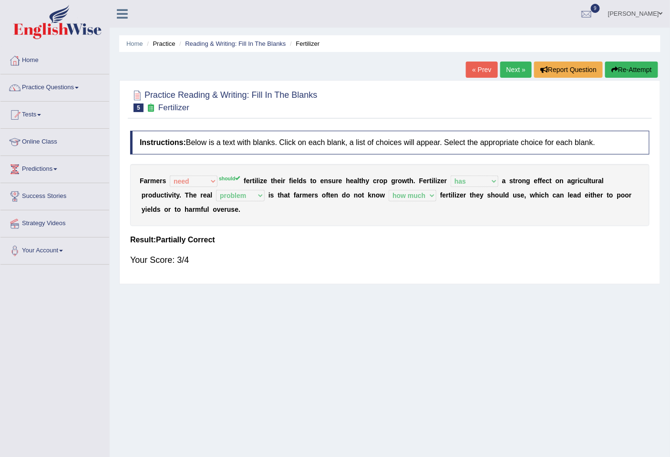
click at [626, 66] on button "Re-Attempt" at bounding box center [631, 69] width 53 height 16
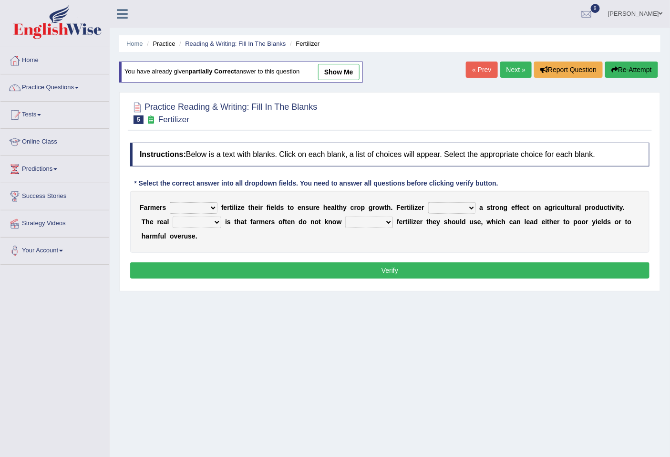
click at [210, 208] on select "must should need can" at bounding box center [194, 207] width 48 height 11
select select "should"
click at [170, 202] on select "must should need can" at bounding box center [194, 207] width 48 height 11
click at [459, 212] on select "has had have having" at bounding box center [452, 207] width 48 height 11
select select "has"
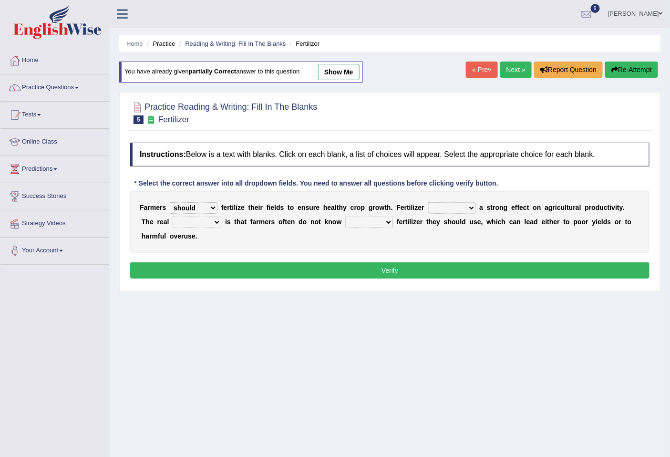
click at [428, 202] on select "has had have having" at bounding box center [452, 207] width 48 height 11
click at [193, 223] on select "problem question conclusion answer" at bounding box center [197, 221] width 49 height 11
select select "problem"
click at [173, 216] on select "problem question conclusion answer" at bounding box center [197, 221] width 49 height 11
click at [357, 218] on select "how much how many however so much" at bounding box center [369, 221] width 48 height 11
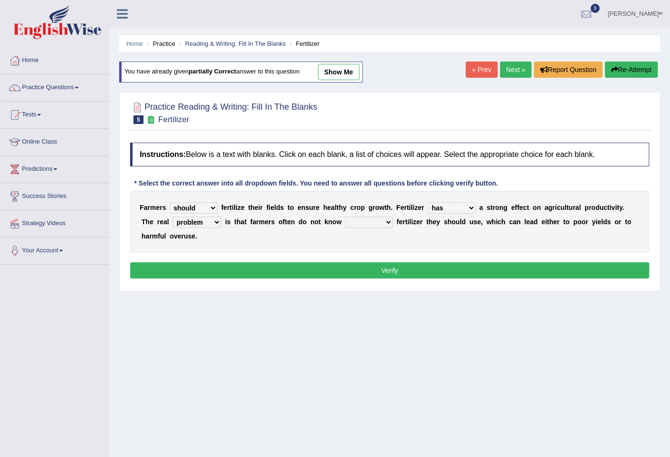
select select "how much"
click at [346, 216] on select "how much how many however so much" at bounding box center [369, 221] width 48 height 11
click at [368, 275] on button "Verify" at bounding box center [389, 270] width 519 height 16
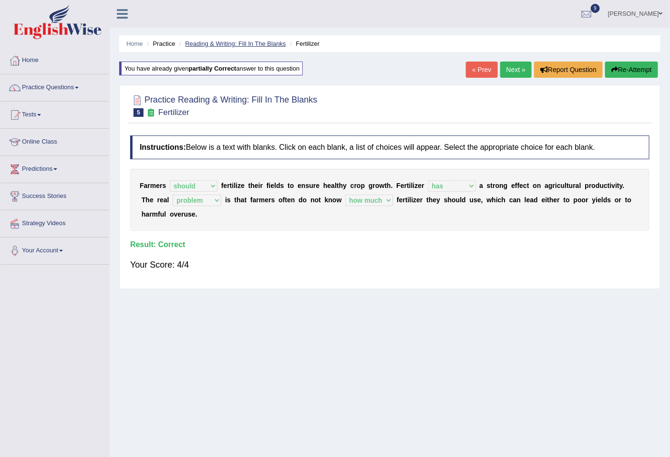
click at [238, 41] on link "Reading & Writing: Fill In The Blanks" at bounding box center [235, 43] width 101 height 7
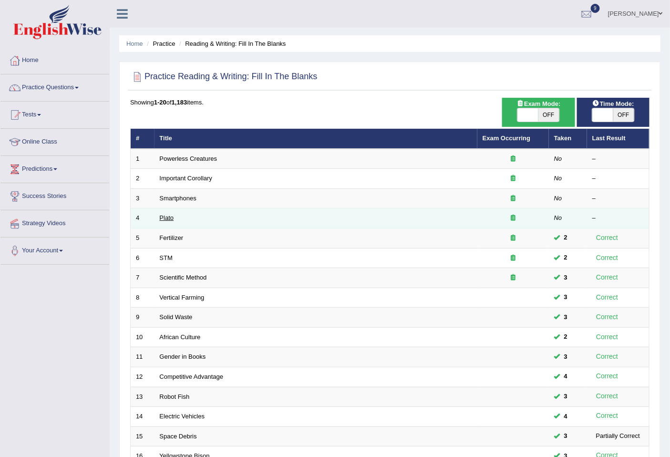
click at [165, 218] on link "Plato" at bounding box center [167, 217] width 14 height 7
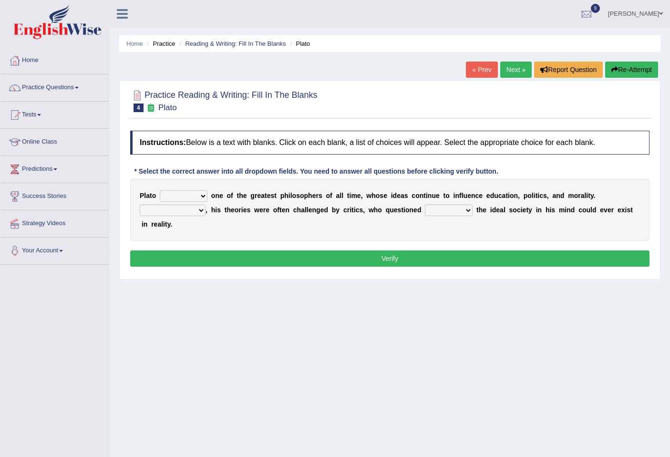
click at [188, 193] on select "keeps comes claims remains" at bounding box center [184, 195] width 48 height 11
select select "remains"
click at [160, 190] on select "keeps comes claims remains" at bounding box center [184, 195] width 48 height 11
click at [181, 210] on select "Notwithstanding So However Whatever" at bounding box center [173, 209] width 66 height 11
select select "However"
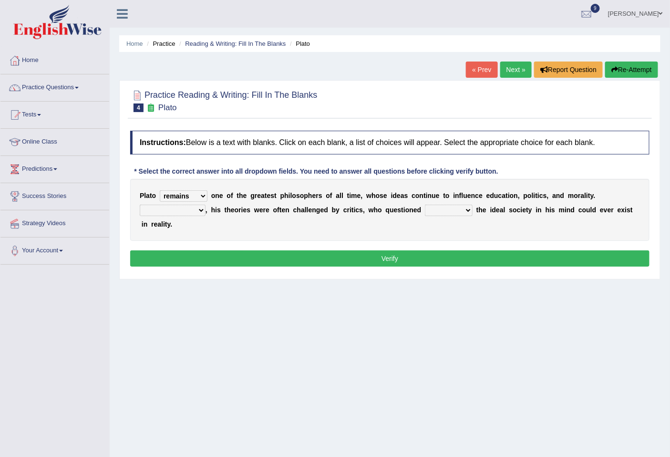
click at [140, 204] on select "Notwithstanding So However Whatever" at bounding box center [173, 209] width 66 height 11
click at [459, 212] on select "which what that whether" at bounding box center [449, 209] width 48 height 11
select select "which"
click at [425, 204] on select "which what that whether" at bounding box center [449, 209] width 48 height 11
click at [426, 256] on button "Verify" at bounding box center [389, 258] width 519 height 16
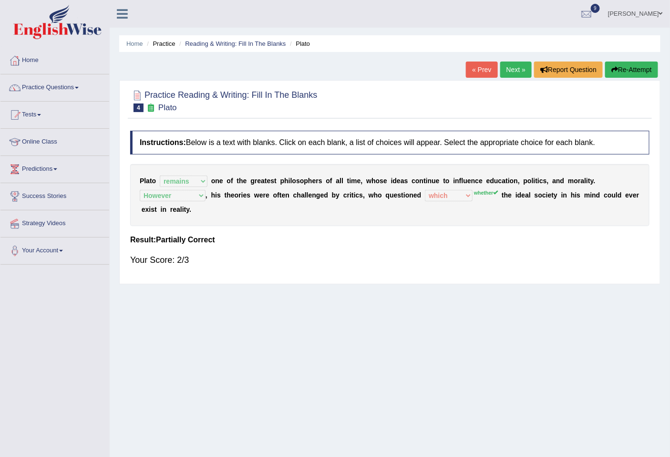
click at [629, 70] on button "Re-Attempt" at bounding box center [631, 69] width 53 height 16
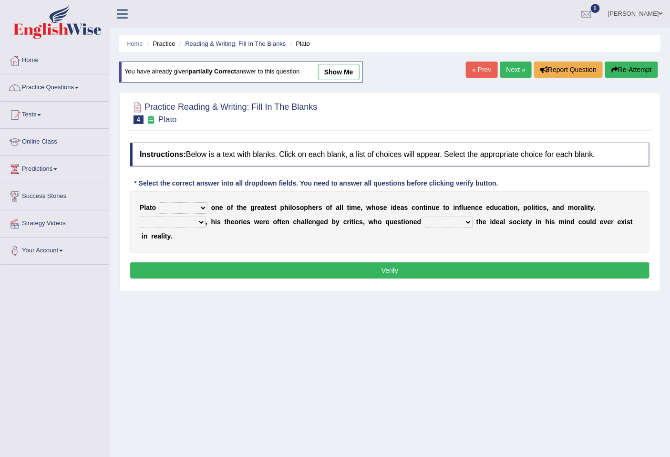
click at [193, 208] on select "keeps comes claims remains" at bounding box center [184, 207] width 48 height 11
select select "remains"
click at [160, 202] on select "keeps comes claims remains" at bounding box center [184, 207] width 48 height 11
click at [178, 219] on select "Notwithstanding So However Whatever" at bounding box center [173, 221] width 66 height 11
select select "However"
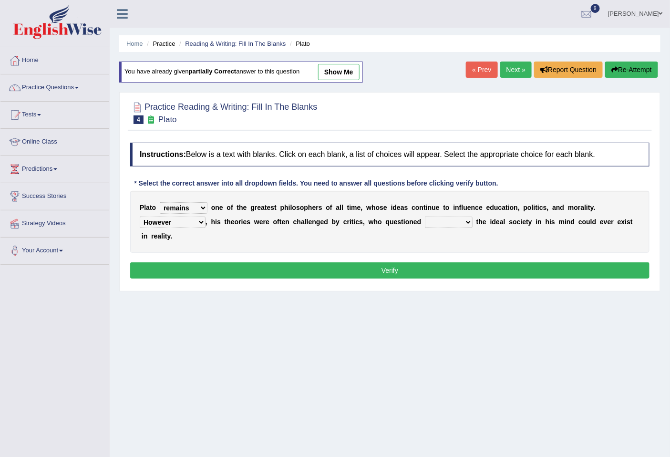
click at [140, 216] on select "Notwithstanding So However Whatever" at bounding box center [173, 221] width 66 height 11
click at [463, 223] on select "which what that whether" at bounding box center [449, 221] width 48 height 11
click at [29, 110] on link "Tests" at bounding box center [54, 114] width 109 height 24
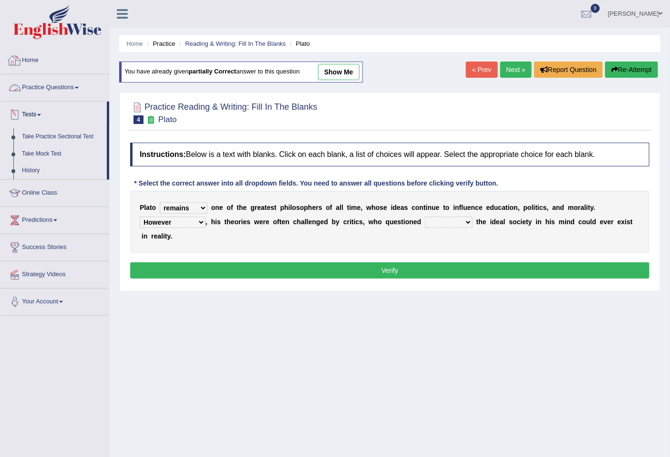
click at [43, 83] on link "Practice Questions" at bounding box center [54, 86] width 109 height 24
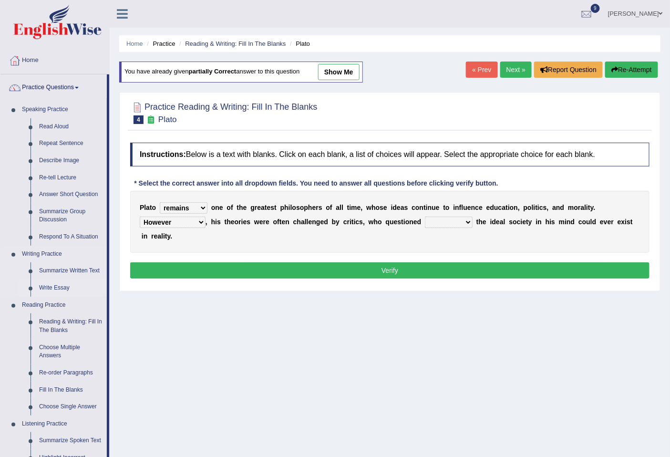
click at [64, 283] on link "Write Essay" at bounding box center [71, 287] width 72 height 17
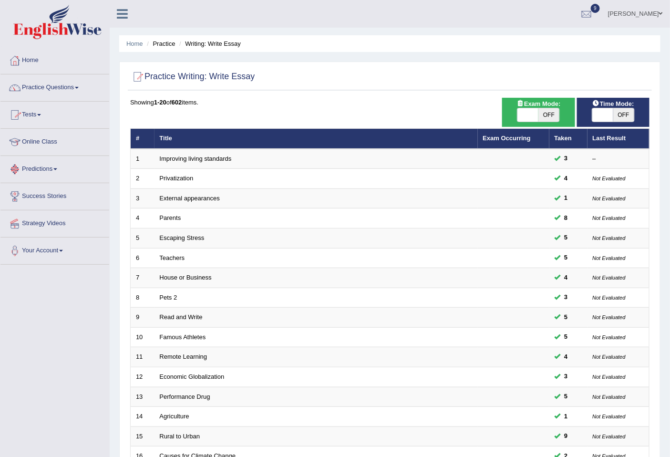
click at [61, 85] on link "Practice Questions" at bounding box center [54, 86] width 109 height 24
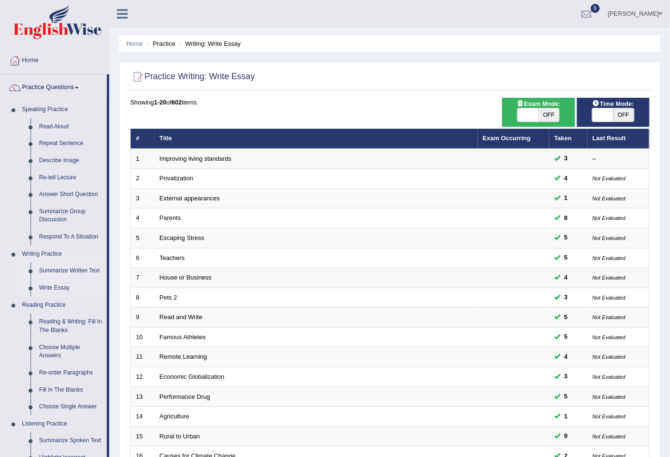
click at [58, 266] on link "Summarize Written Text" at bounding box center [71, 270] width 72 height 17
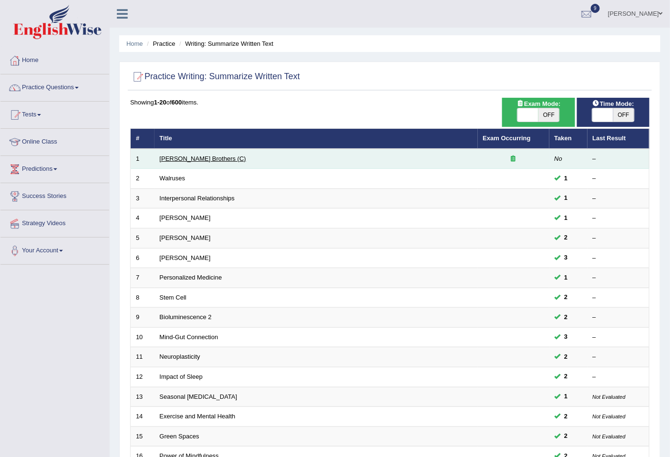
click at [171, 155] on link "[PERSON_NAME] Brothers (C)" at bounding box center [203, 158] width 86 height 7
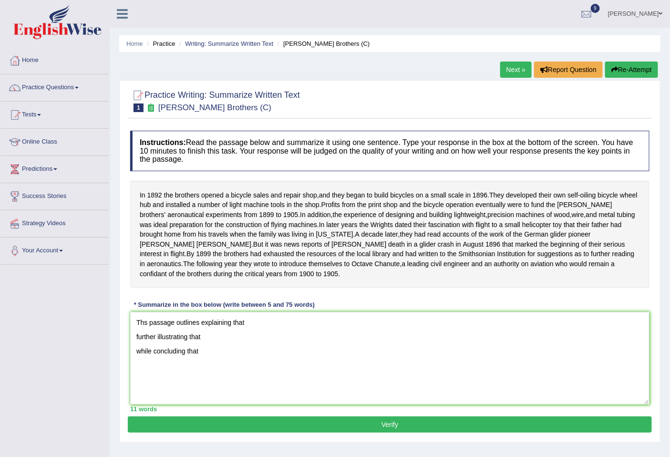
click at [246, 346] on textarea "Ths passage outlines explaining that further illustrating that while concluding…" at bounding box center [389, 358] width 519 height 92
click at [256, 330] on textarea "Ths passage outlines explaining that further illustrating that while concluding…" at bounding box center [389, 358] width 519 height 92
click at [251, 333] on textarea "Ths passage outlines explaining that bicucle shop further illustrating that whi…" at bounding box center [389, 358] width 519 height 92
click at [292, 329] on textarea "Ths passage outlines explaining that bicyucle shop further illustrating that wh…" at bounding box center [389, 358] width 519 height 92
drag, startPoint x: 286, startPoint y: 331, endPoint x: 246, endPoint y: 330, distance: 40.5
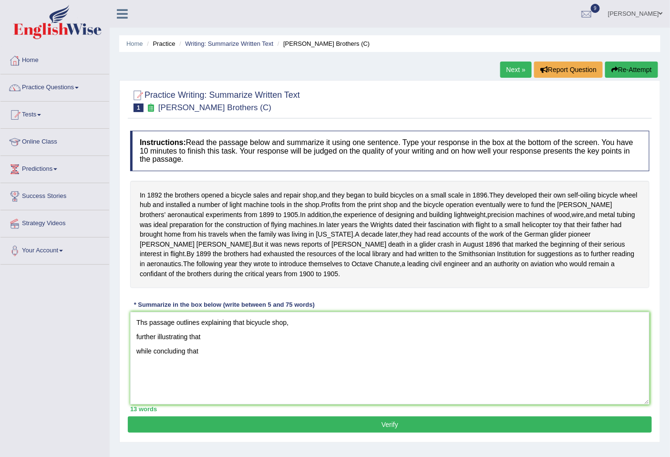
click at [246, 330] on textarea "Ths passage outlines explaining that bicyucle shop, further illustrating that w…" at bounding box center [389, 358] width 519 height 92
click at [199, 327] on textarea "Ths passage outlines explaining that , further illustrating that while concludi…" at bounding box center [389, 358] width 519 height 92
click at [305, 330] on textarea "Ths passage outlines bicycle shop, explaining that , further illustrating that …" at bounding box center [389, 358] width 519 height 92
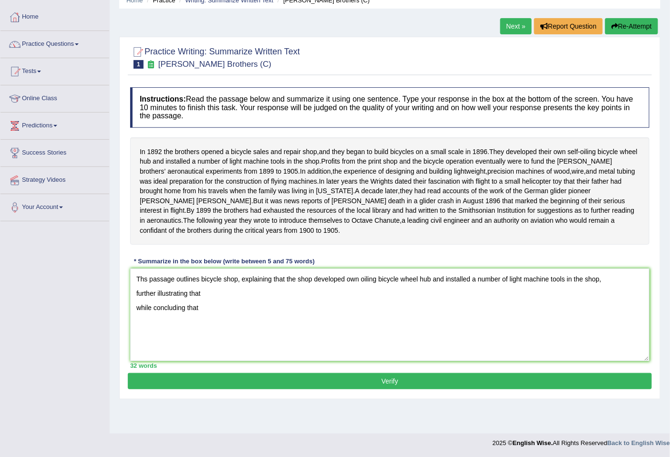
click at [133, 299] on textarea "Ths passage outlines bicycle shop, explaining that the shop developed own oilin…" at bounding box center [389, 314] width 519 height 92
click at [209, 301] on textarea "Ths passage outlines bicycle shop, explaining that the shop developed own oilin…" at bounding box center [389, 314] width 519 height 92
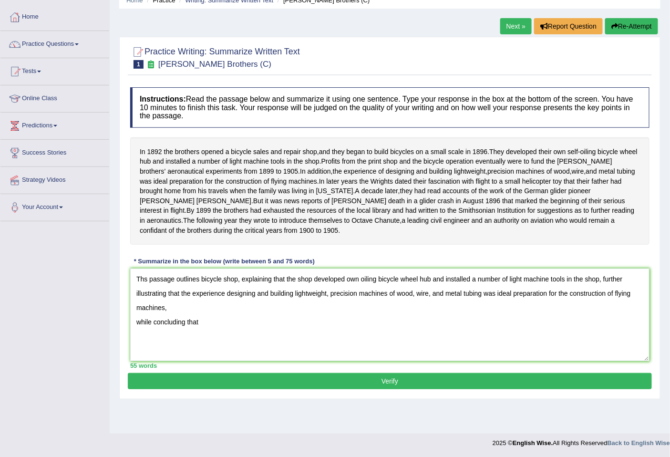
click at [136, 332] on textarea "Ths passage outlines bicycle shop, explaining that the shop developed own oilin…" at bounding box center [389, 314] width 519 height 92
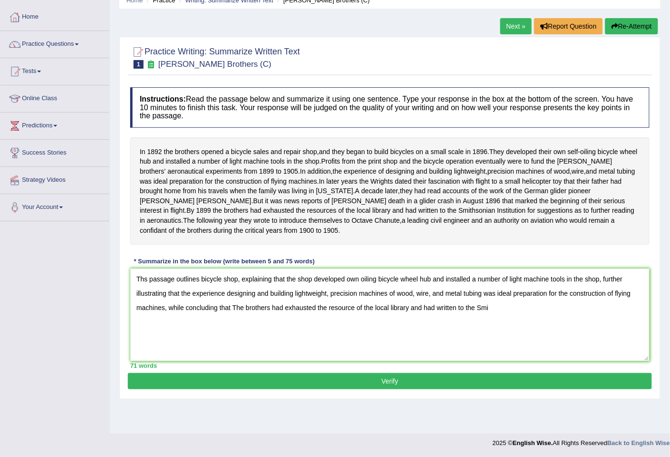
drag, startPoint x: 480, startPoint y: 302, endPoint x: 395, endPoint y: 298, distance: 85.9
click at [395, 298] on textarea "Ths passage outlines bicycle shop, explaining that the shop developed own oilin…" at bounding box center [389, 314] width 519 height 92
click at [425, 304] on textarea "Ths passage outlines bicycle shop, explaining that the shop developed own oilin…" at bounding box center [389, 314] width 519 height 92
click at [475, 312] on textarea "Ths passage outlines bicycle shop, explaining that the shop developed own oilin…" at bounding box center [389, 314] width 519 height 92
drag, startPoint x: 360, startPoint y: 316, endPoint x: 448, endPoint y: 325, distance: 88.6
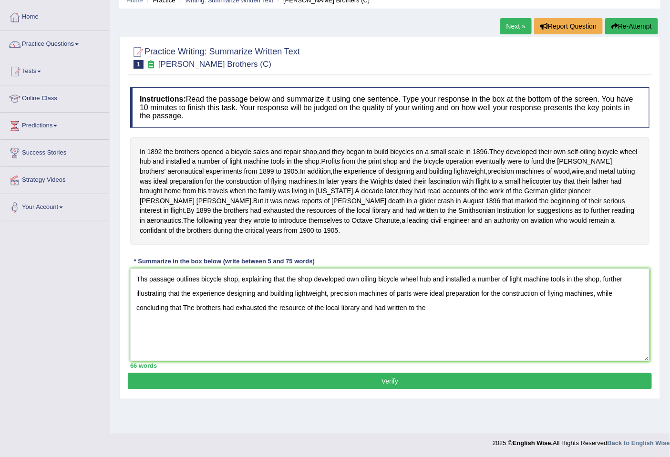
click at [448, 325] on textarea "Ths passage outlines bicycle shop, explaining that the shop developed own oilin…" at bounding box center [389, 314] width 519 height 92
click at [187, 311] on textarea "Ths passage outlines bicycle shop, explaining that the shop developed own oilin…" at bounding box center [389, 314] width 519 height 92
type textarea "Ths passage outlines bicycle shop, explaining that the shop developed own oilin…"
click at [376, 389] on button "Verify" at bounding box center [390, 381] width 524 height 16
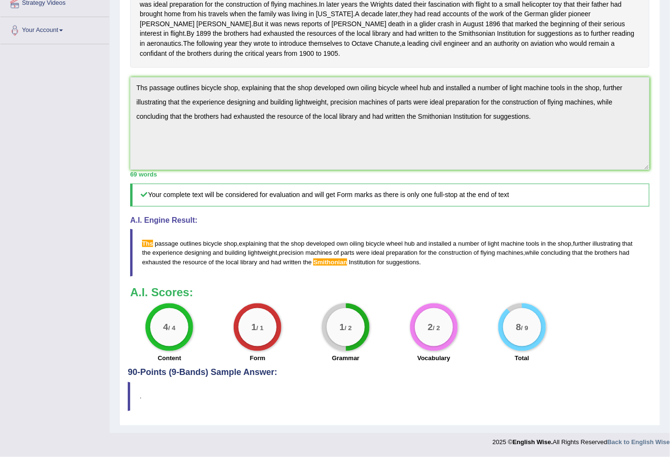
scroll to position [0, 0]
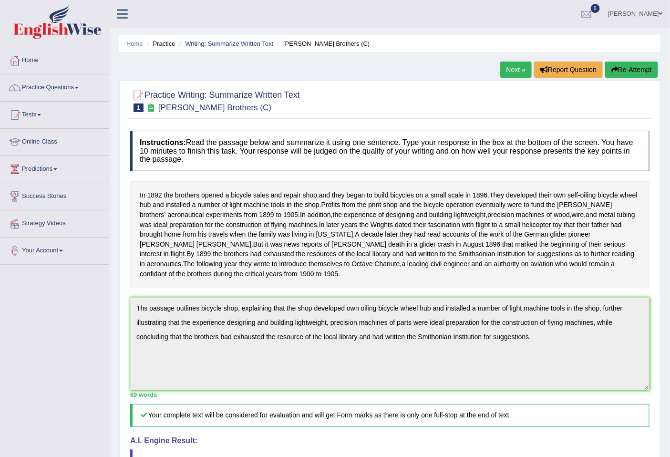
click at [64, 250] on div "Toggle navigation Home Practice Questions Speaking Practice Read Aloud Repeat S…" at bounding box center [335, 336] width 670 height 672
click at [634, 65] on button "Re-Attempt" at bounding box center [631, 69] width 53 height 16
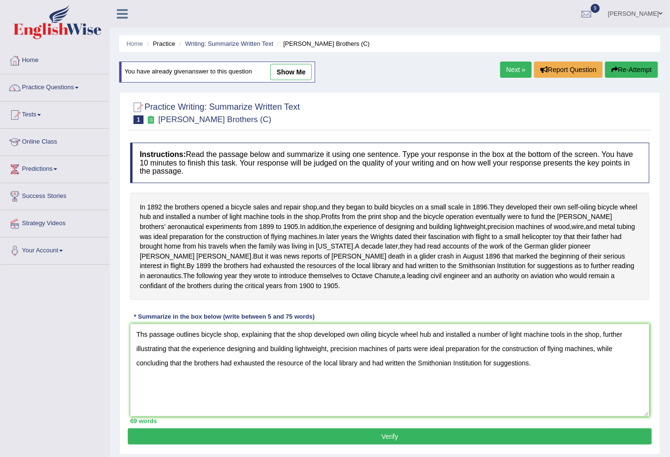
click at [144, 340] on textarea "Ths passage outlines bicycle shop, explaining that the shop developed own oilin…" at bounding box center [389, 370] width 519 height 92
type textarea "The passage outlines bicycle shop, explaining that the shop developed own oilin…"
click at [391, 440] on button "Verify" at bounding box center [390, 436] width 524 height 16
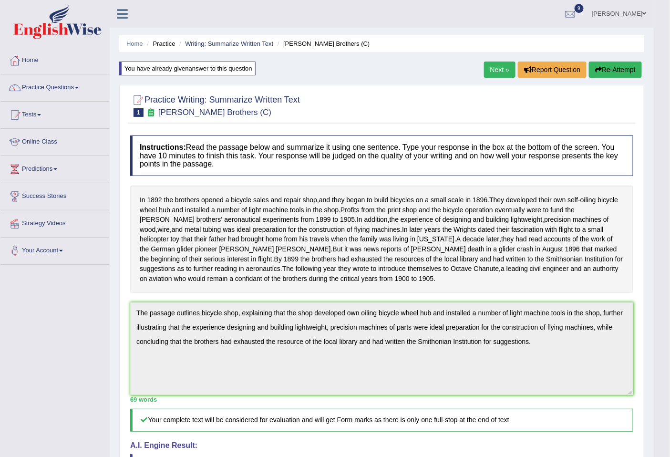
scroll to position [234, 0]
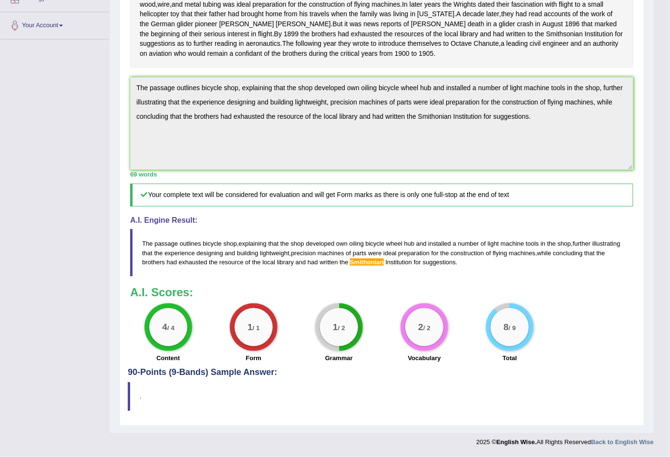
drag, startPoint x: 473, startPoint y: 265, endPoint x: 235, endPoint y: 230, distance: 239.9
click at [82, 255] on div "Toggle navigation Home Practice Questions Speaking Practice Read Aloud Repeat S…" at bounding box center [326, 113] width 653 height 677
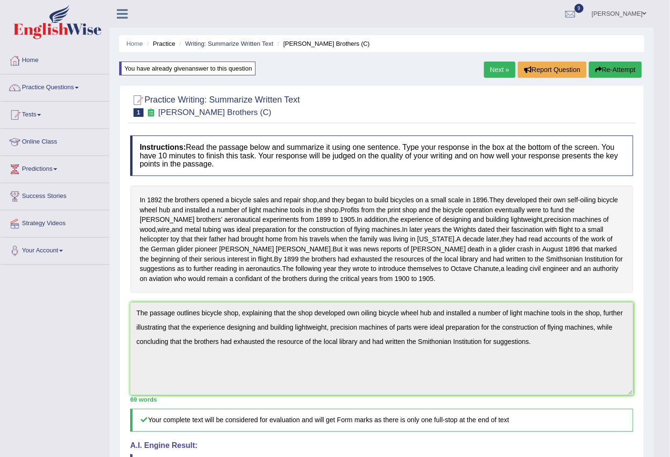
click at [626, 67] on button "Re-Attempt" at bounding box center [615, 69] width 53 height 16
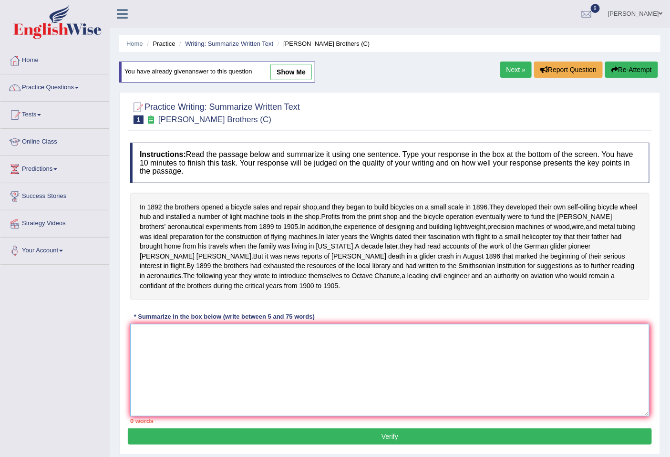
click at [191, 349] on textarea at bounding box center [389, 370] width 519 height 92
paste textarea "The passage outlines bicycle shop, explaining that the shop developed own oilin…"
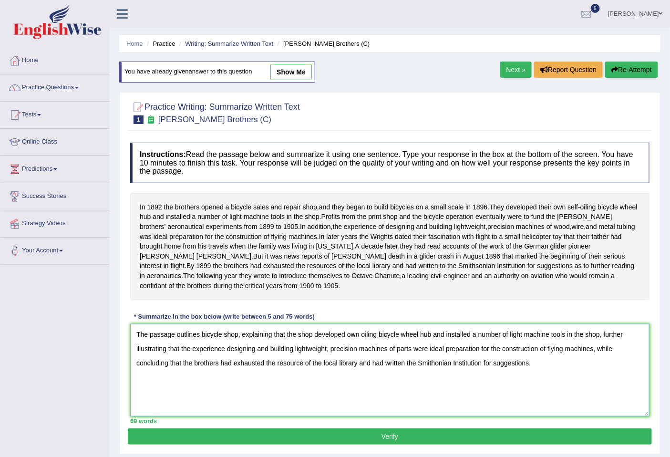
click at [449, 372] on textarea "The passage outlines bicycle shop, explaining that the shop developed own oilin…" at bounding box center [389, 370] width 519 height 92
type textarea "The passage outlines bicycle shop, explaining that the shop developed own oilin…"
click at [404, 444] on button "Verify" at bounding box center [390, 436] width 524 height 16
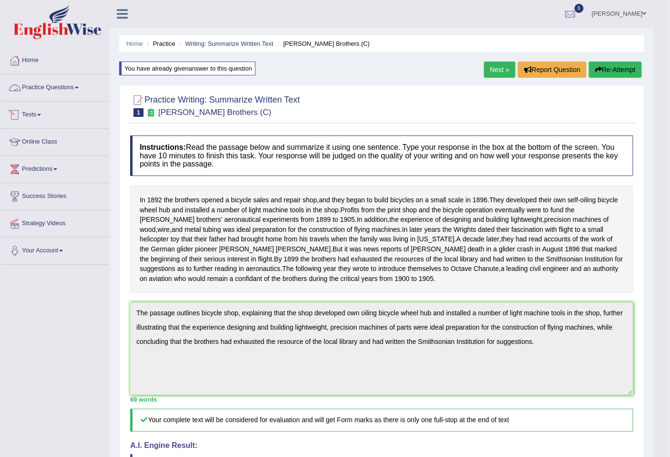
click at [62, 92] on link "Practice Questions" at bounding box center [54, 86] width 109 height 24
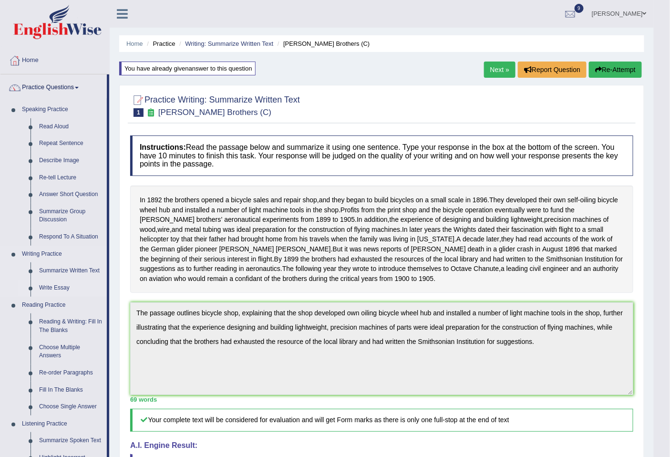
click at [57, 288] on link "Write Essay" at bounding box center [71, 287] width 72 height 17
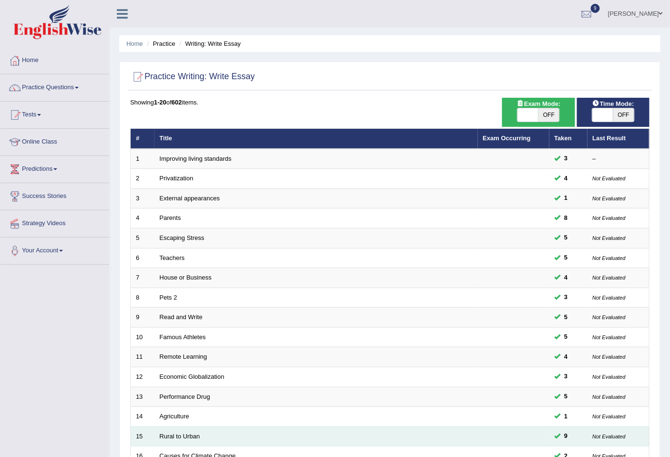
scroll to position [174, 0]
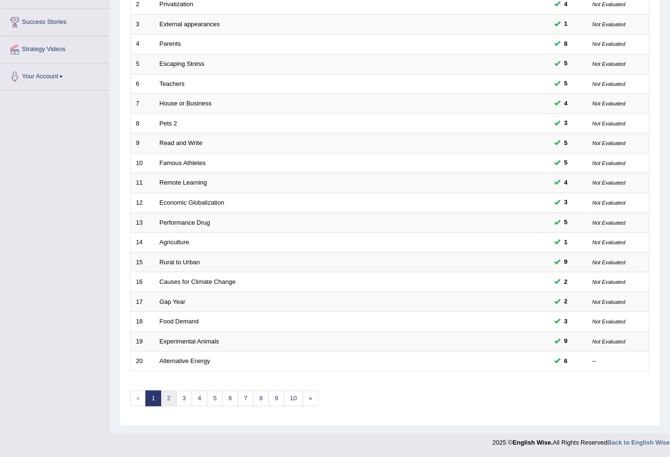
click at [168, 396] on link "2" at bounding box center [169, 398] width 16 height 16
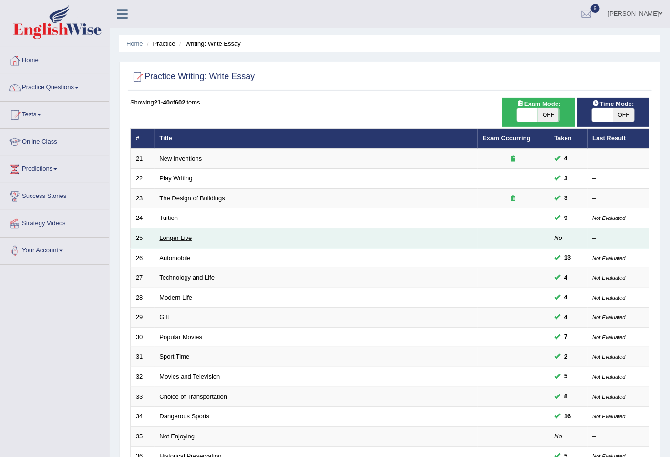
click at [169, 239] on link "Longer Live" at bounding box center [176, 237] width 32 height 7
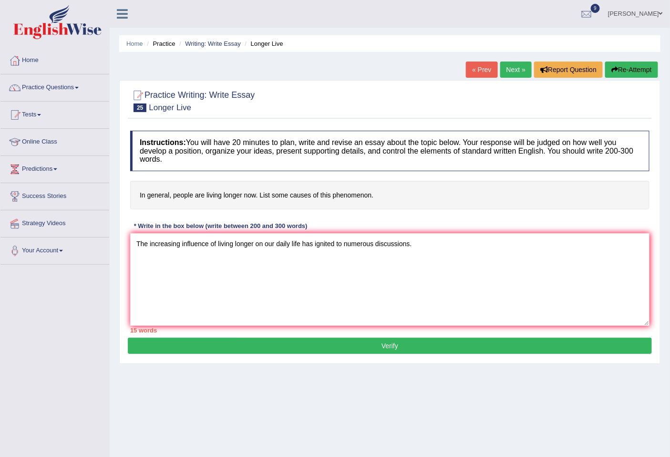
type textarea "The increasing influence of living longer on our daily life has ignited to nume…"
click at [432, 248] on textarea "The increasing influence of living longer on our daily life has ignited to nume…" at bounding box center [389, 279] width 519 height 92
